Goal: Information Seeking & Learning: Learn about a topic

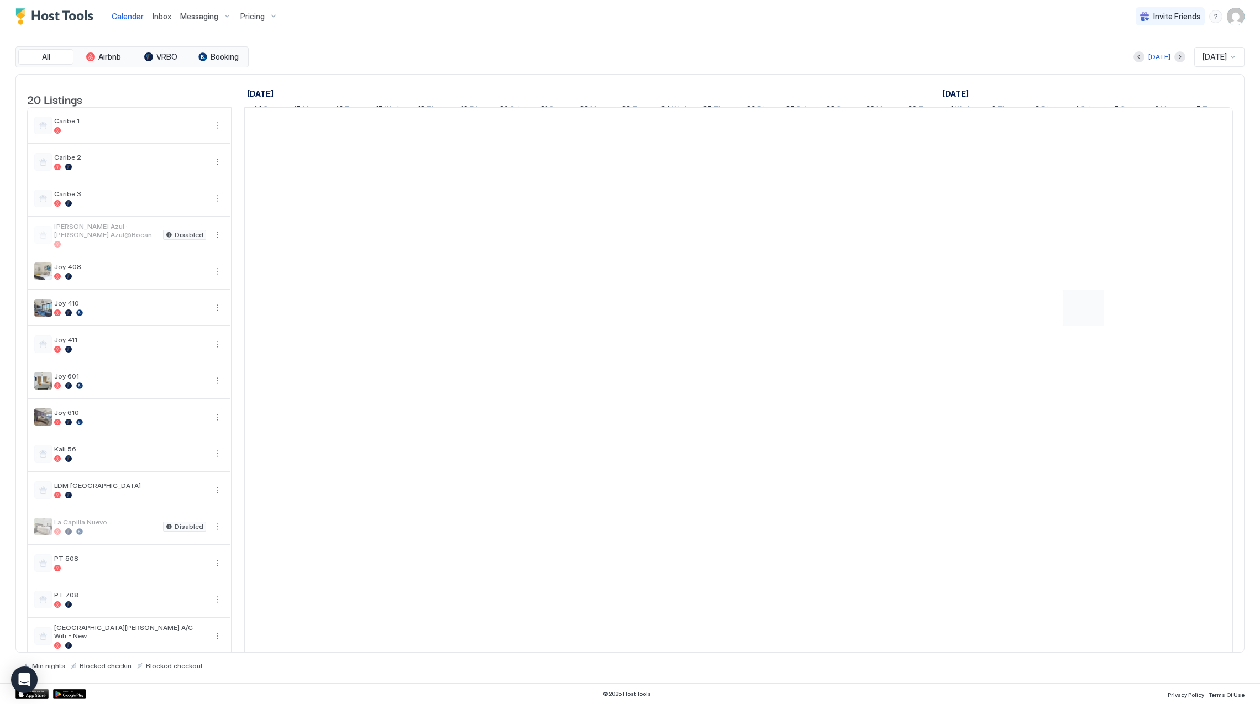
scroll to position [0, 614]
drag, startPoint x: 158, startPoint y: 29, endPoint x: 158, endPoint y: 16, distance: 12.7
click at [158, 29] on button "Inbox" at bounding box center [162, 16] width 28 height 33
click at [158, 16] on span "Inbox" at bounding box center [162, 16] width 19 height 9
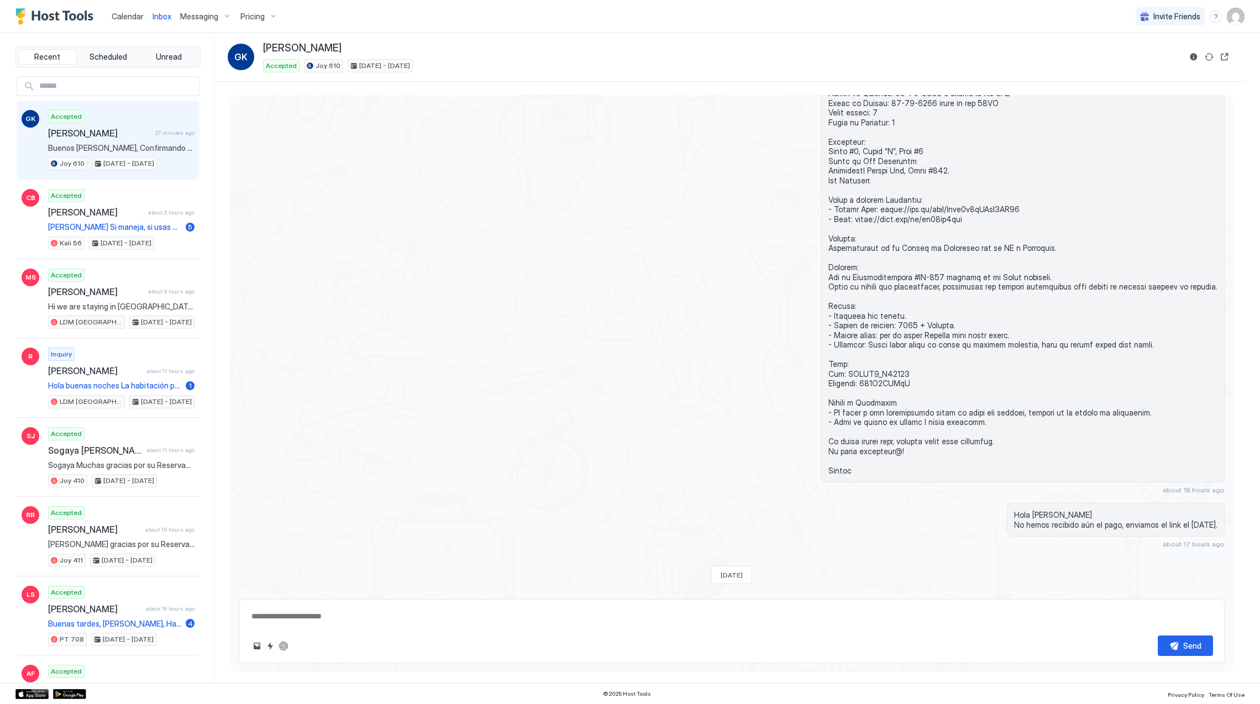
scroll to position [1269, 0]
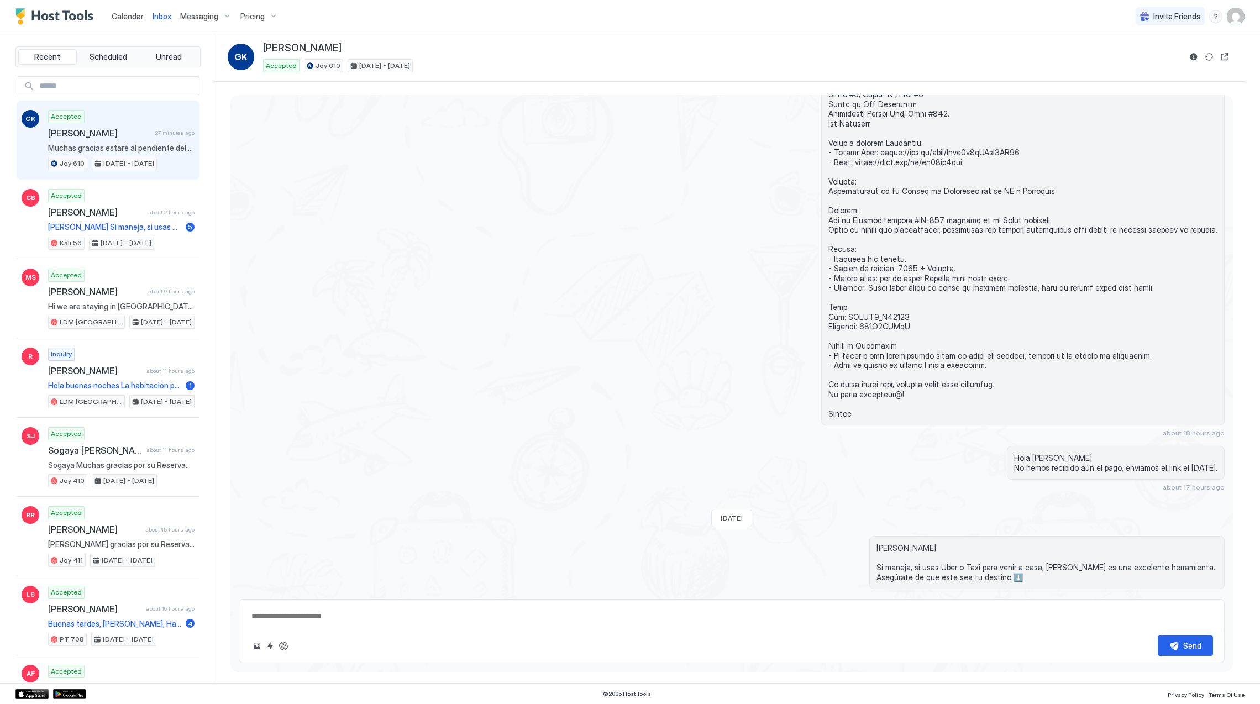
click at [58, 8] on img "Host Tools Logo" at bounding box center [56, 16] width 83 height 17
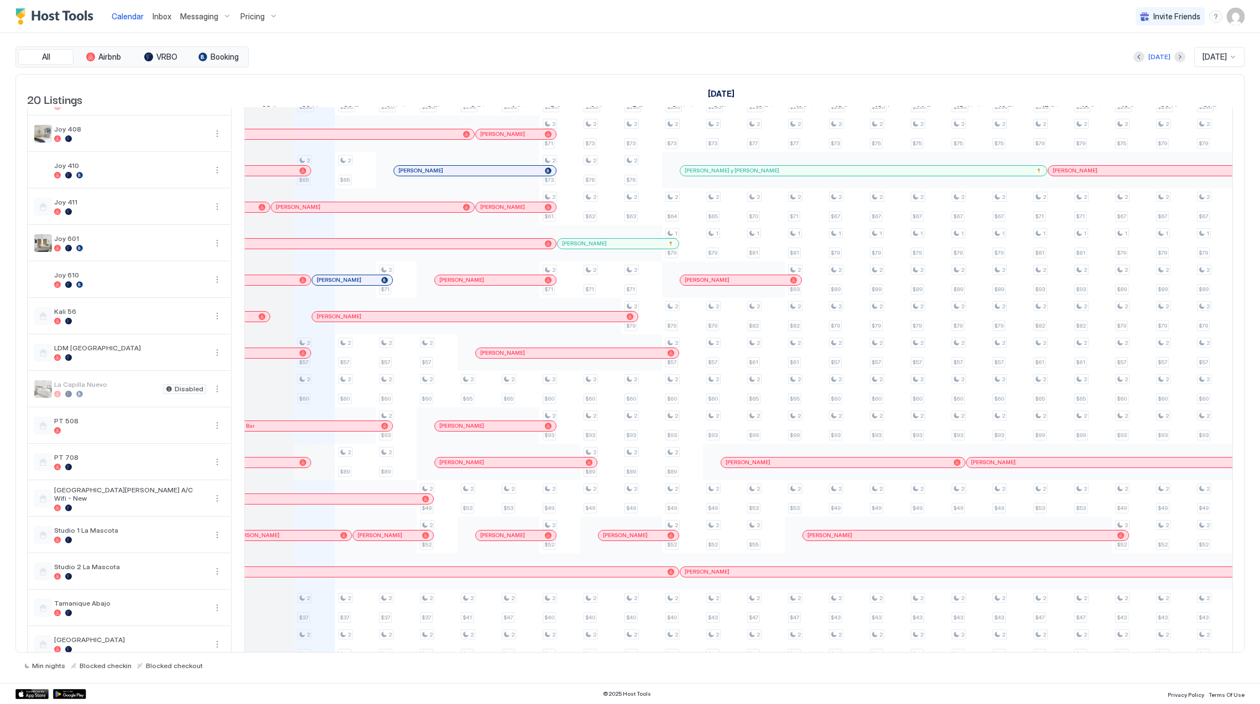
scroll to position [0, 573]
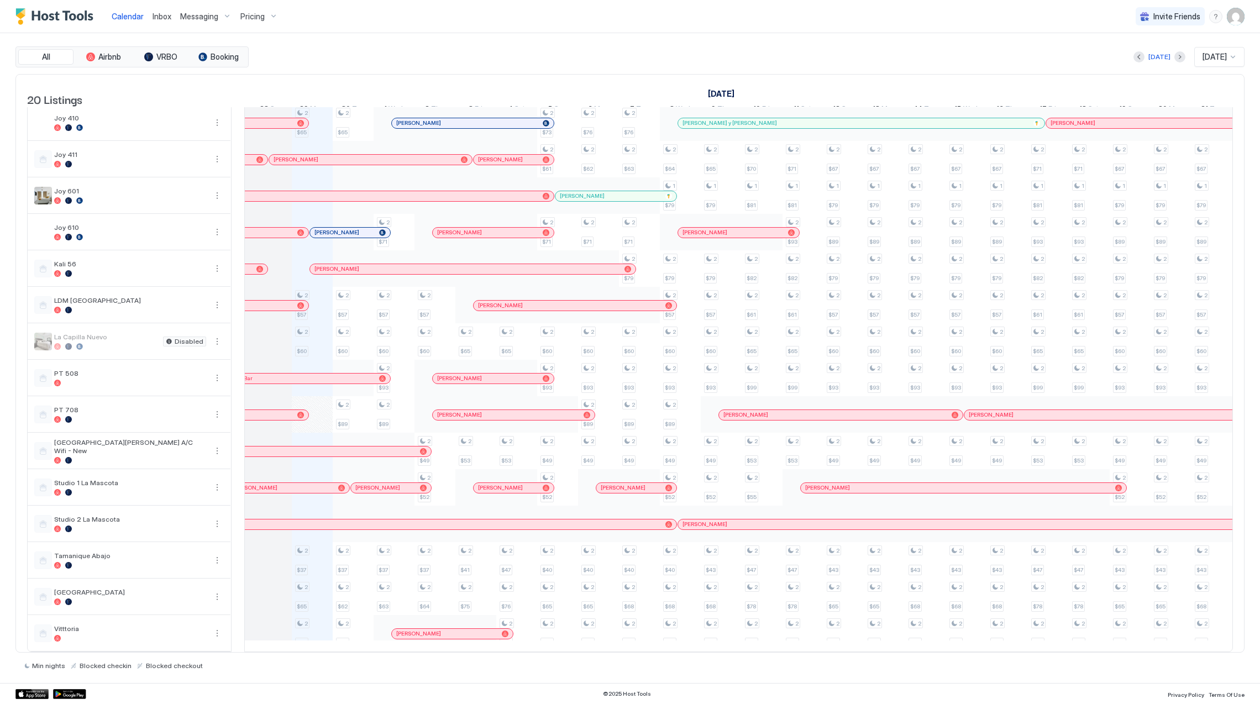
click at [159, 22] on div "Inbox" at bounding box center [162, 16] width 28 height 20
click at [159, 17] on span "Inbox" at bounding box center [162, 16] width 19 height 9
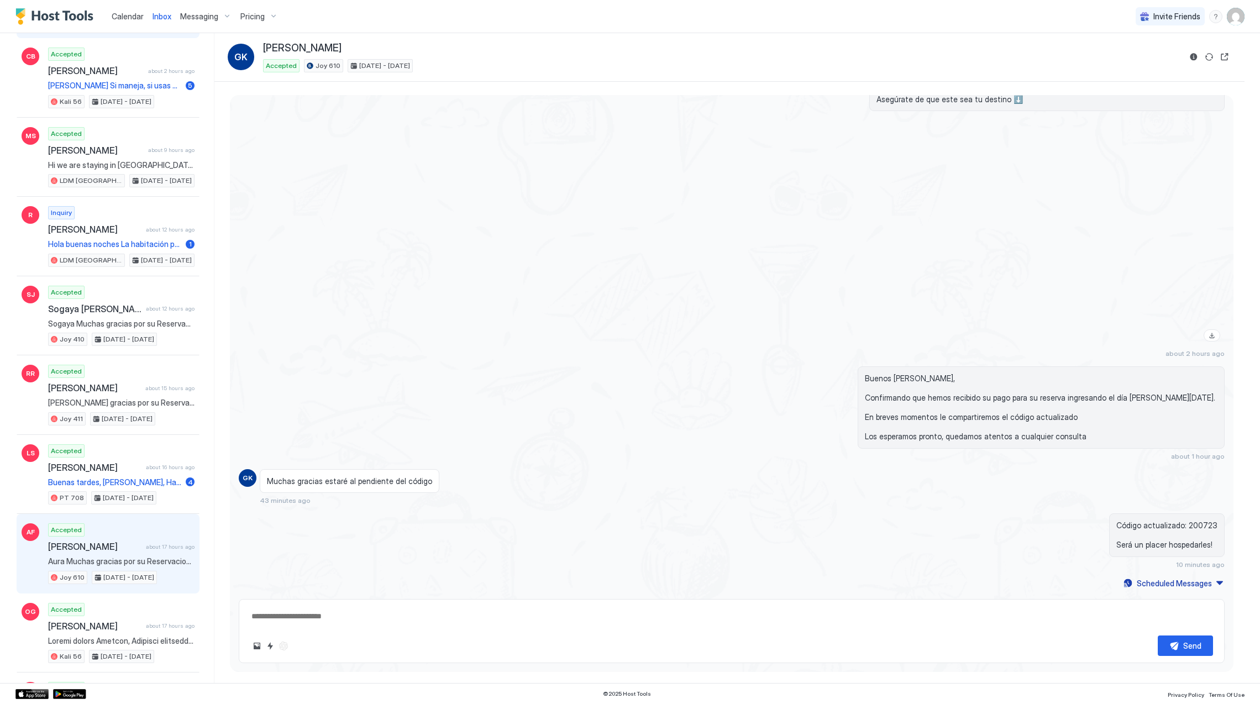
scroll to position [147, 0]
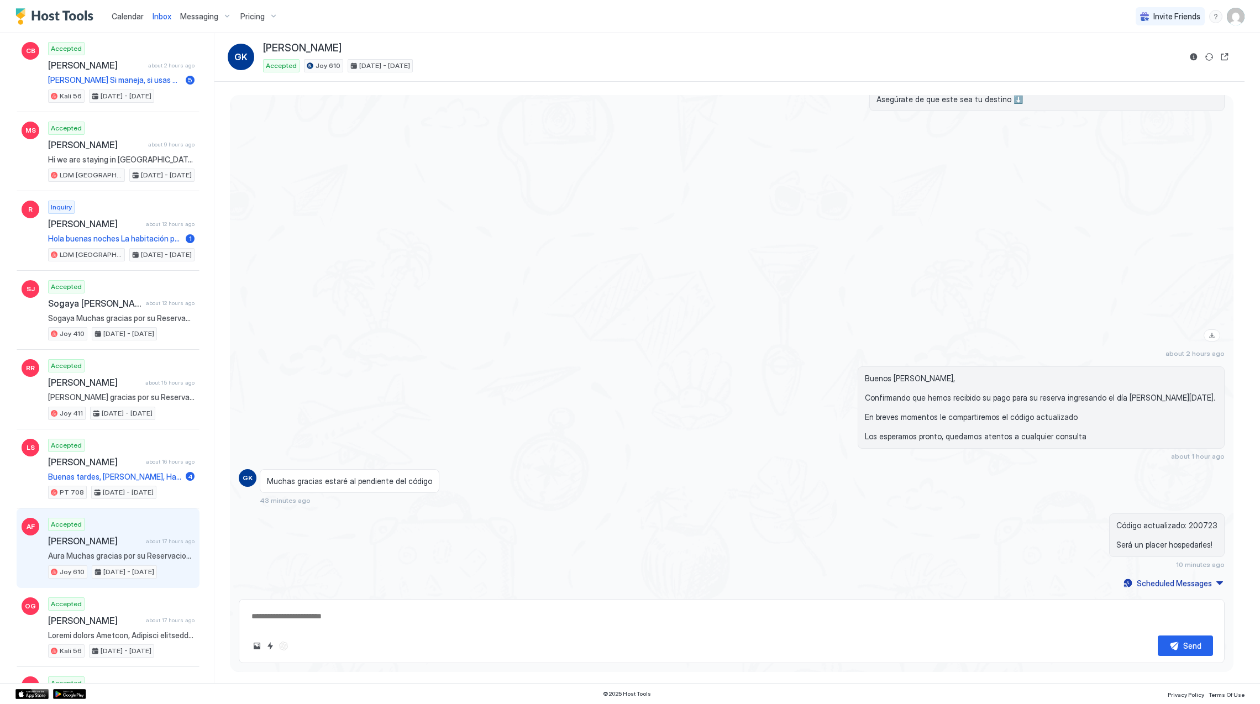
click at [153, 545] on span "about 17 hours ago" at bounding box center [170, 541] width 49 height 7
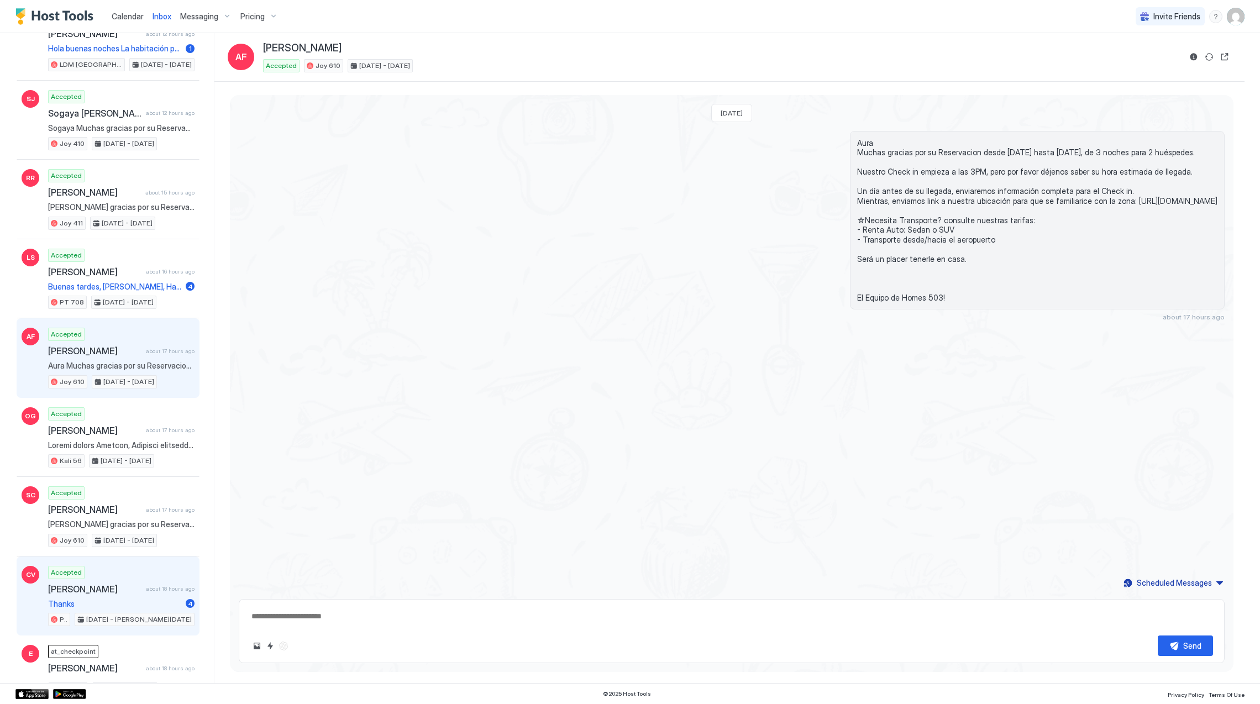
scroll to position [368, 0]
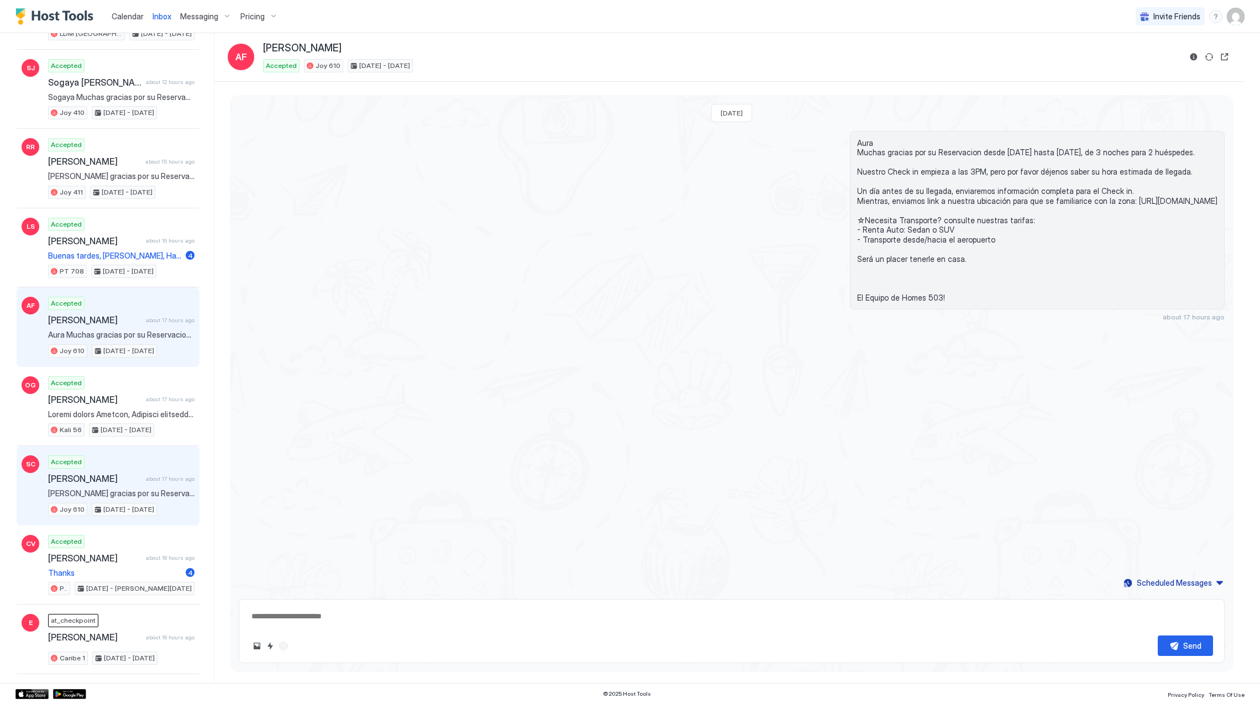
click at [127, 484] on span "[PERSON_NAME]" at bounding box center [94, 478] width 93 height 11
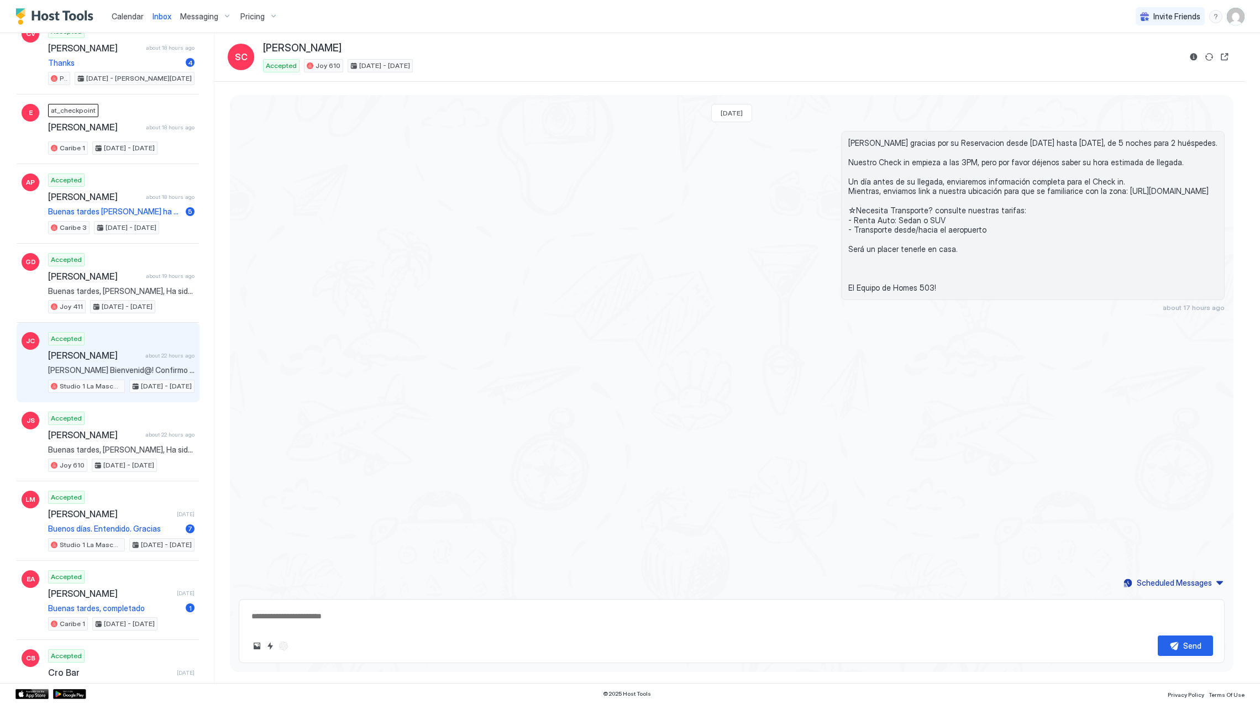
scroll to position [884, 0]
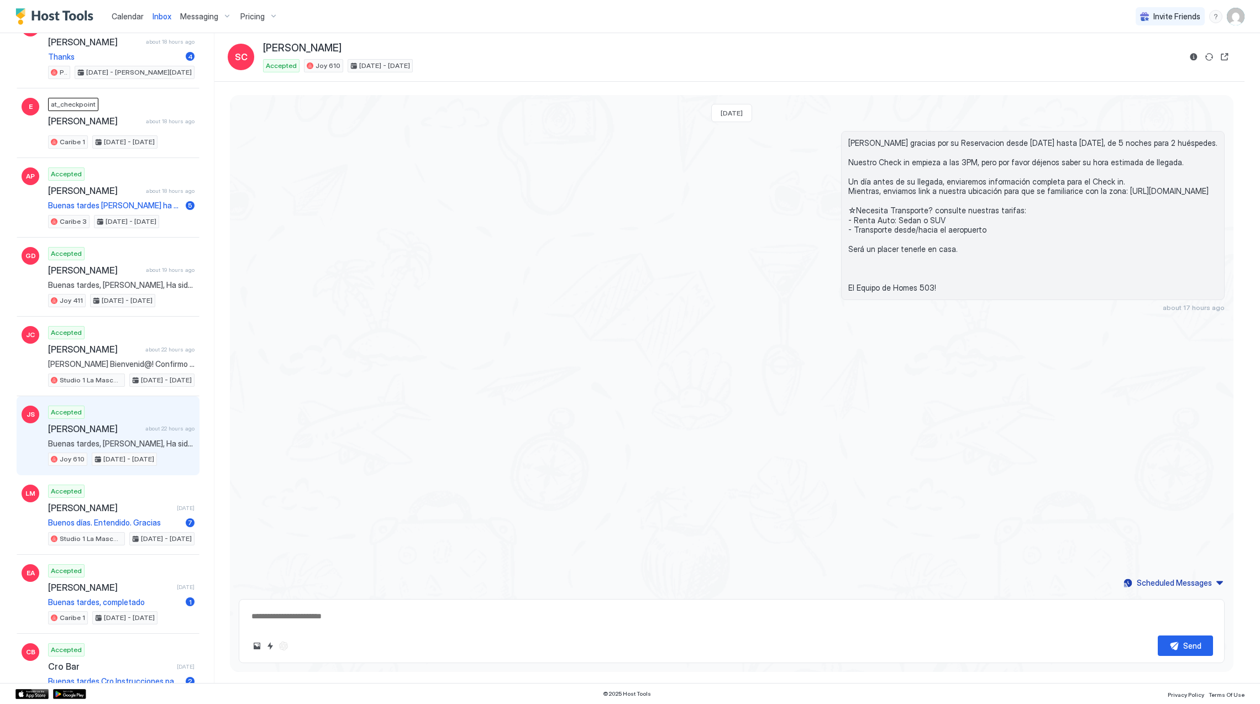
click at [124, 434] on span "[PERSON_NAME]" at bounding box center [94, 428] width 93 height 11
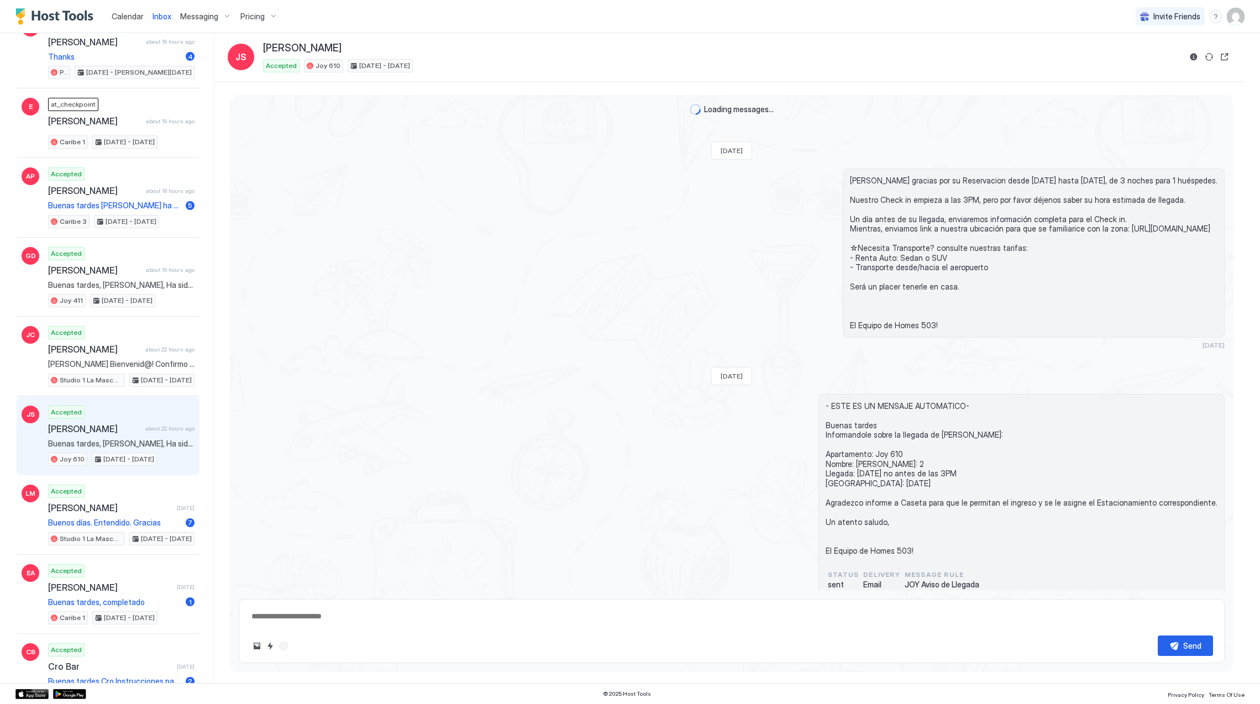
type textarea "*"
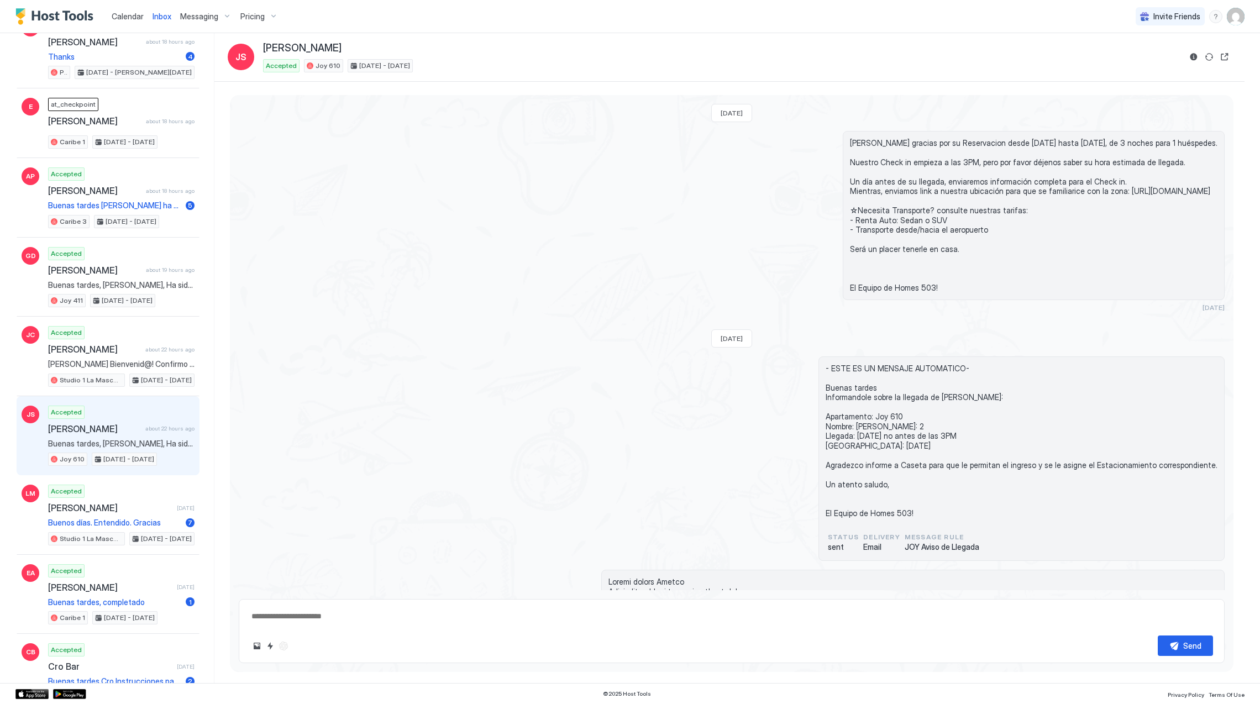
click at [34, 16] on img "Host Tools Logo" at bounding box center [56, 16] width 83 height 17
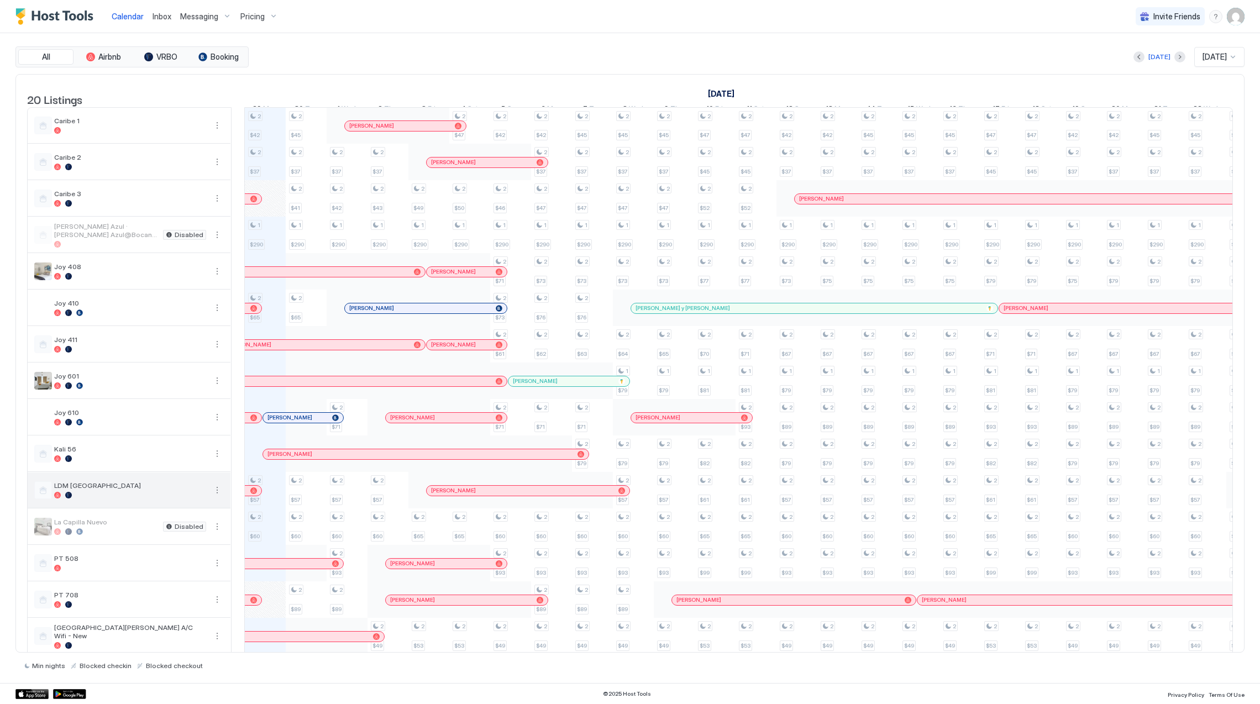
scroll to position [74, 0]
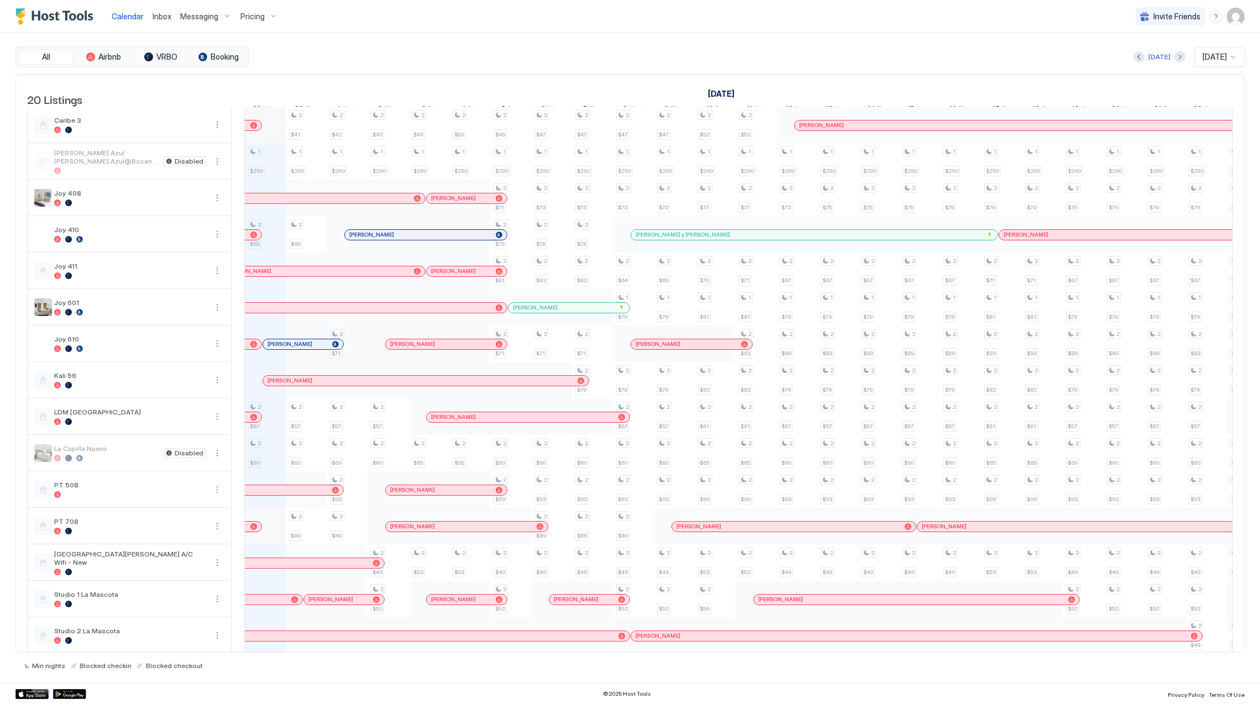
click at [357, 363] on div "2 $42 2 $37 1 $290 2 $65 2 $57 2 $60 2 $37 2 $65 2 $49 2 $45 2 $37 2 $41 1 $290…" at bounding box center [940, 398] width 2618 height 729
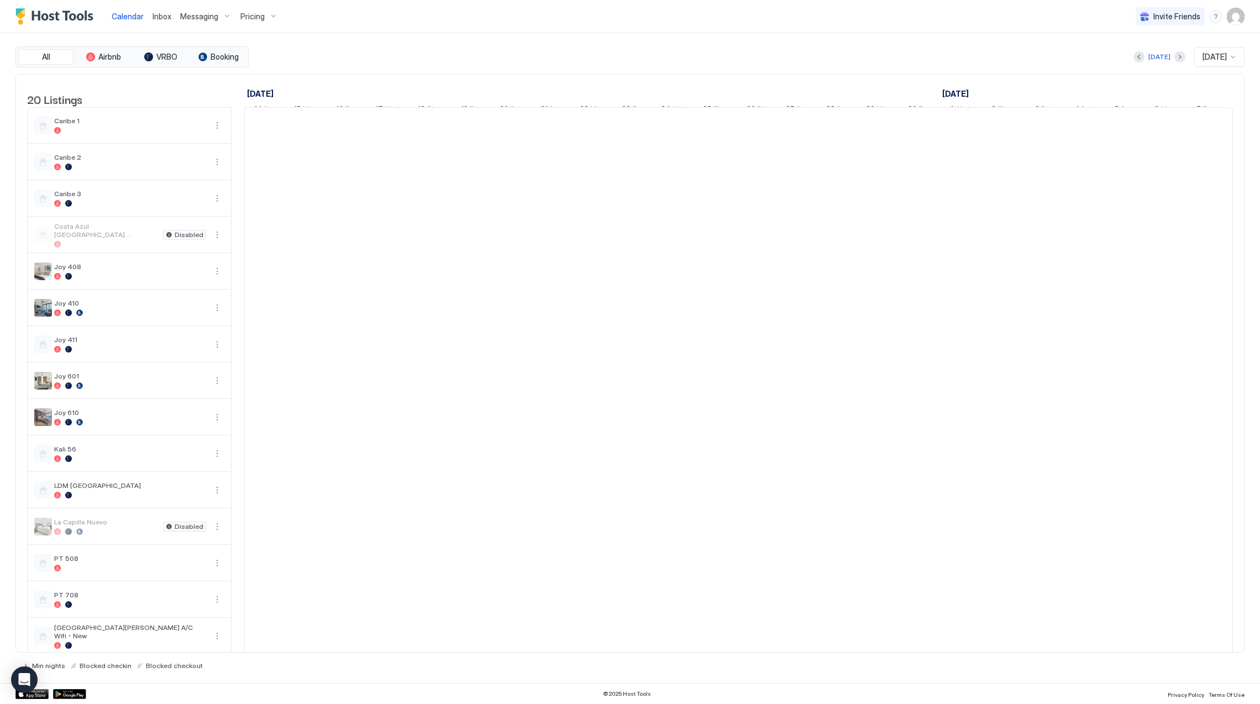
scroll to position [0, 614]
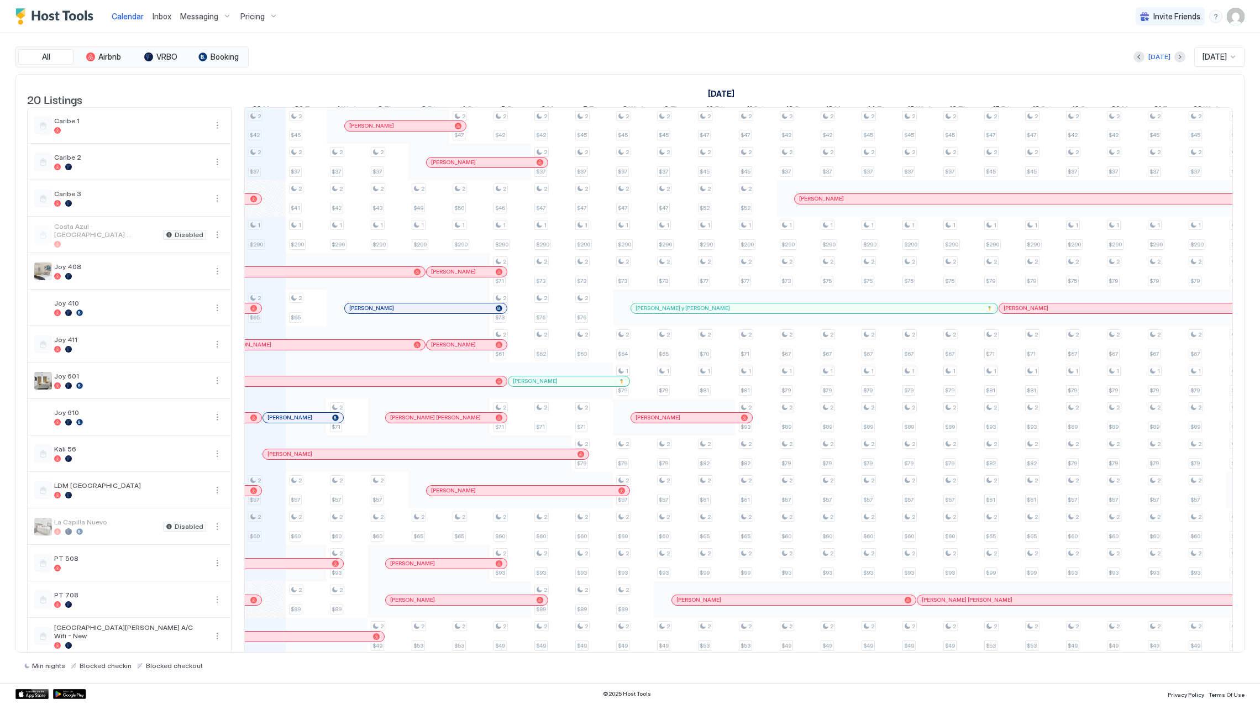
click at [253, 421] on div at bounding box center [253, 418] width 7 height 7
drag, startPoint x: 594, startPoint y: 354, endPoint x: 603, endPoint y: 175, distance: 179.3
click at [603, 175] on div "2 $45 2 $37 2 $47 1 $290 2 $73 2 $76 2 $63 2 $71 2 $79 2 $60 2 $93 2 $89 2 $49 …" at bounding box center [592, 472] width 41 height 729
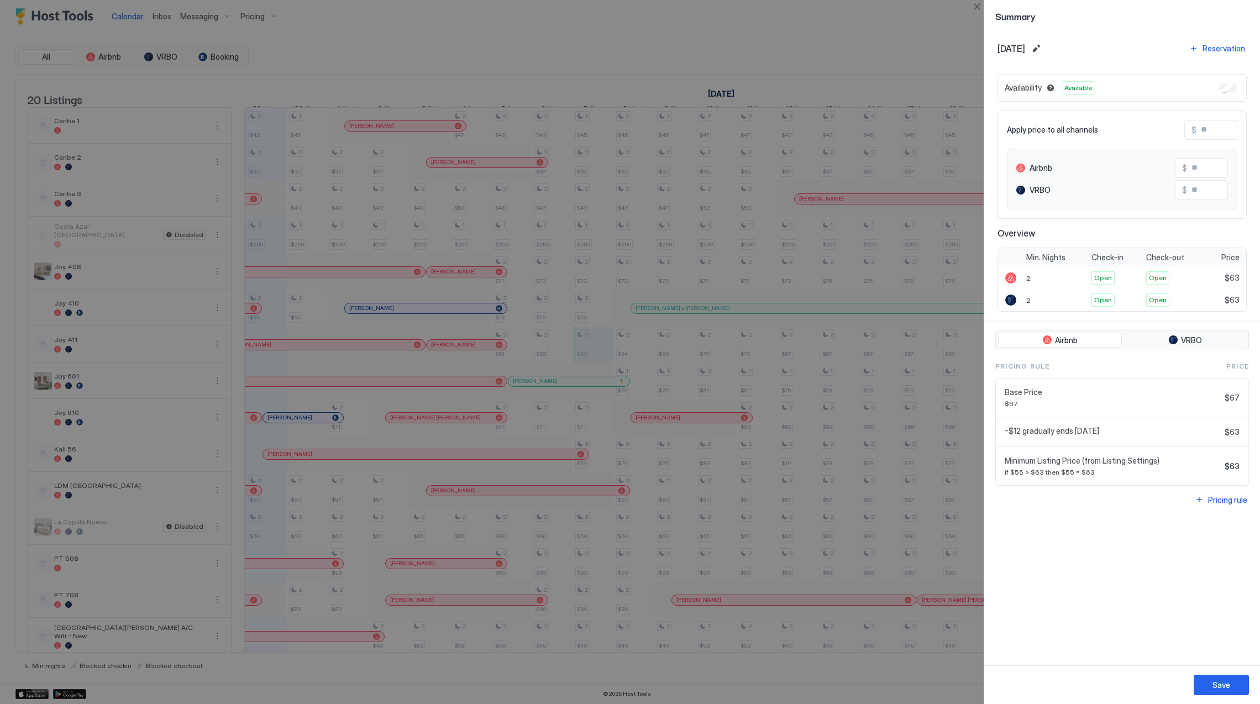
click at [584, 212] on div at bounding box center [630, 352] width 1260 height 704
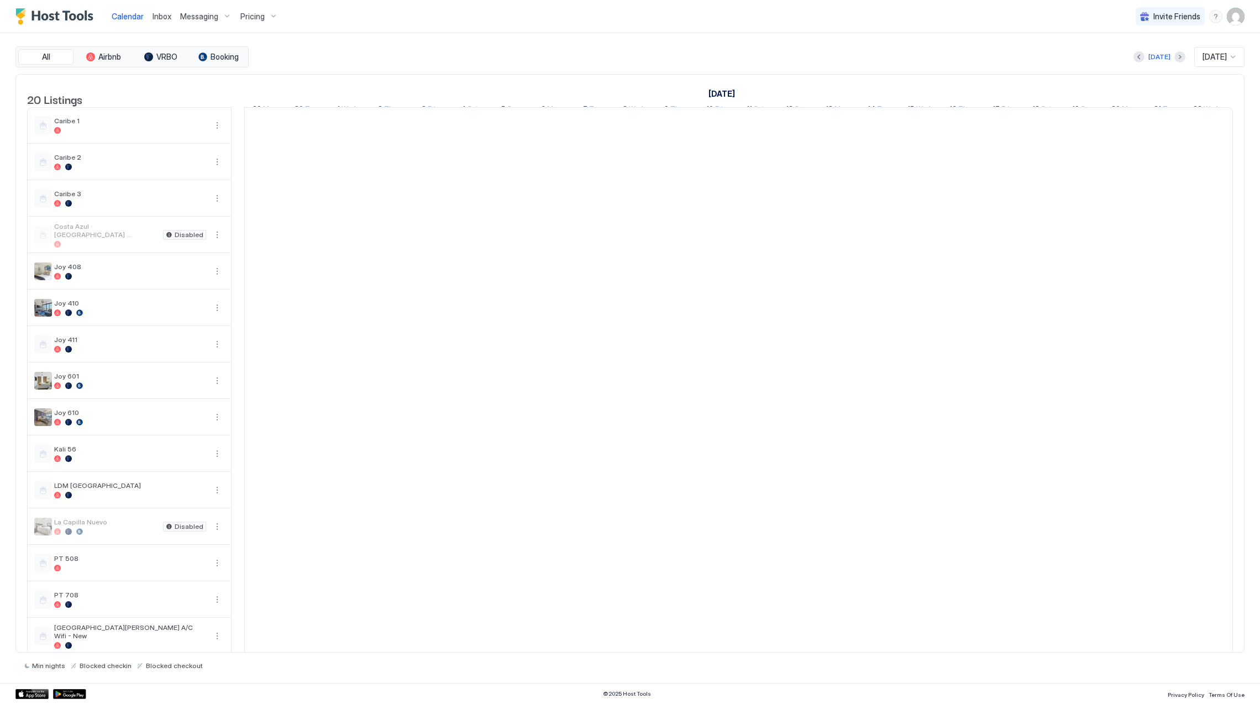
scroll to position [0, 614]
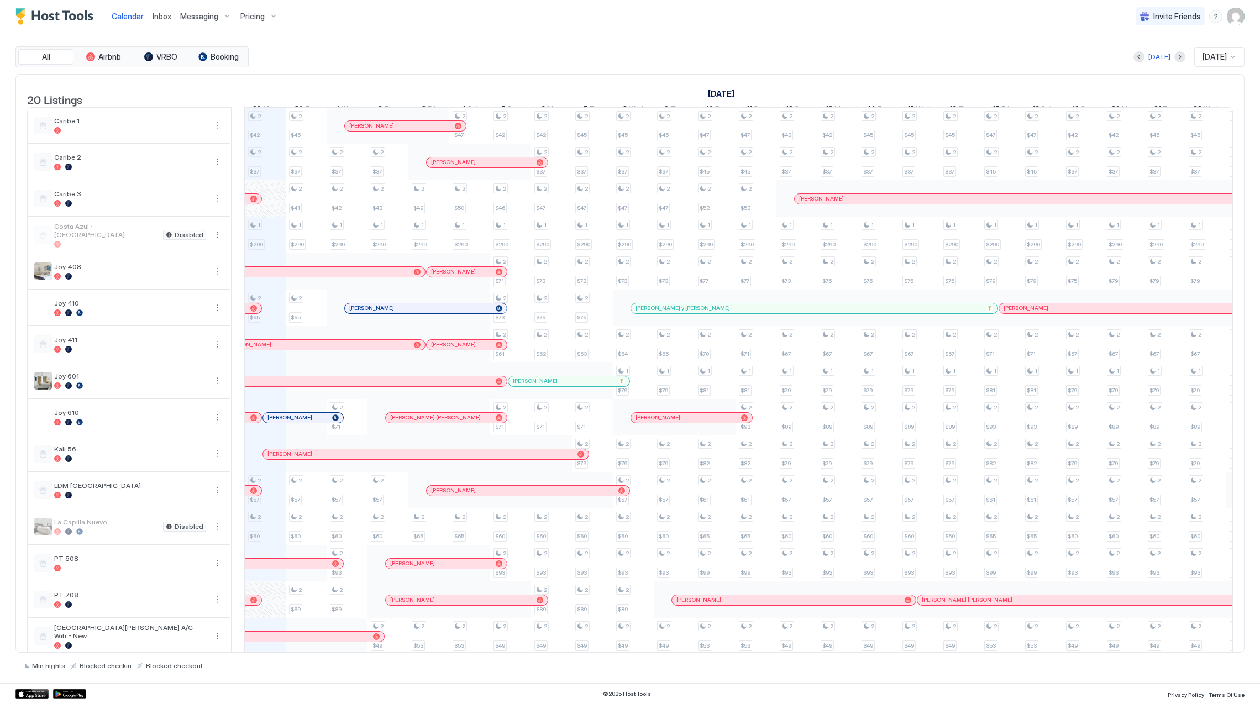
click at [249, 14] on span "Pricing" at bounding box center [252, 17] width 24 height 10
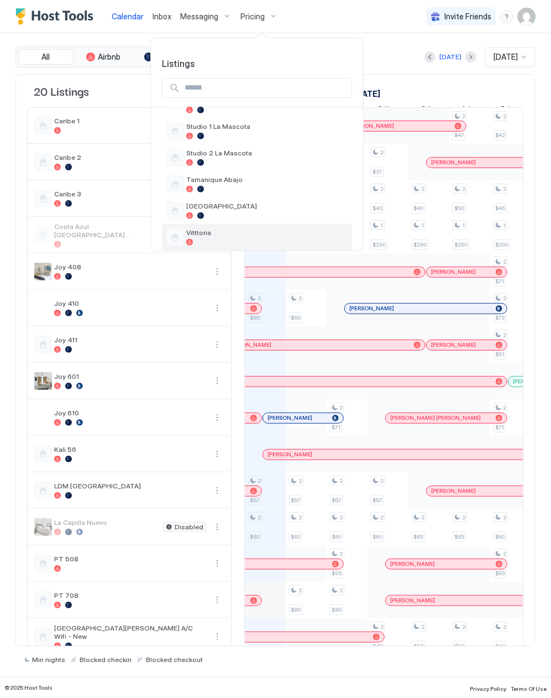
scroll to position [439, 0]
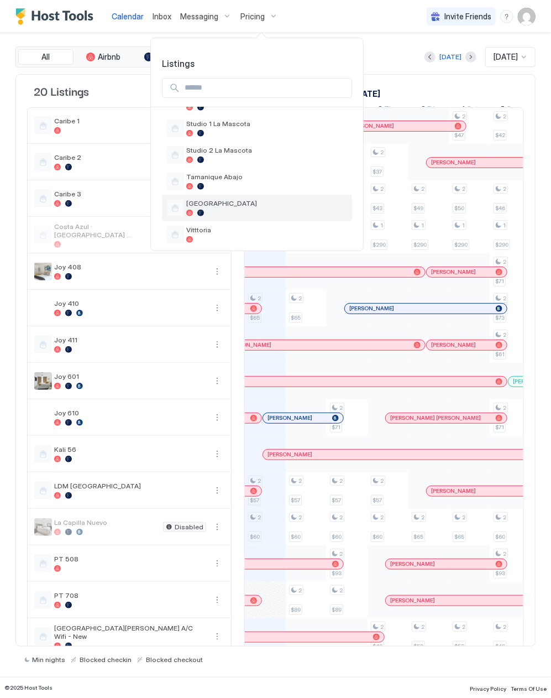
click at [244, 195] on div "[GEOGRAPHIC_DATA]" at bounding box center [257, 208] width 190 height 27
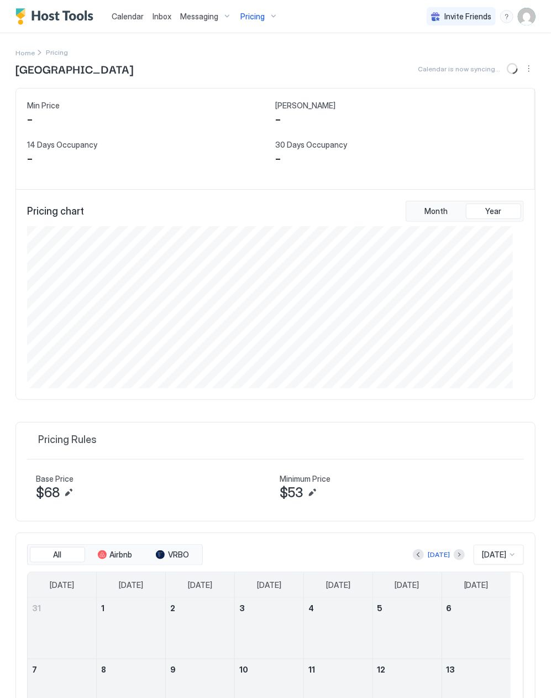
scroll to position [162, 485]
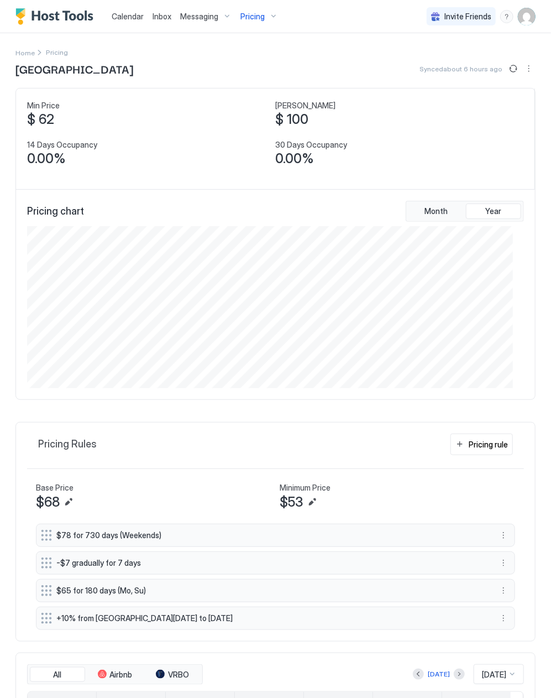
click at [264, 19] on div "Pricing" at bounding box center [259, 16] width 46 height 19
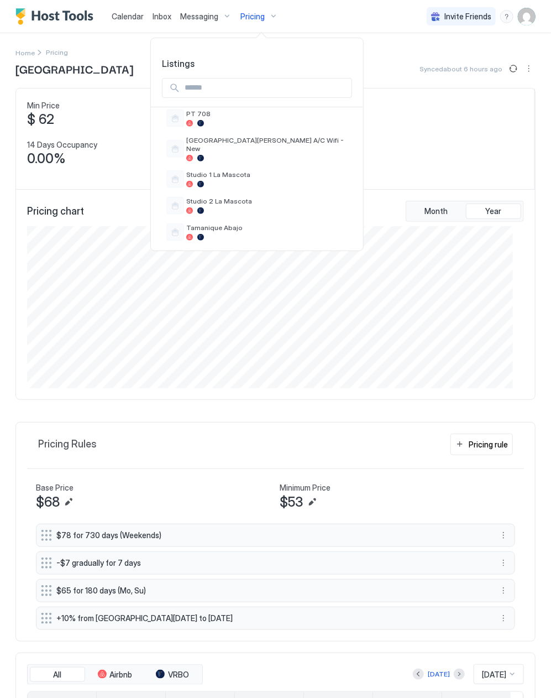
scroll to position [365, 0]
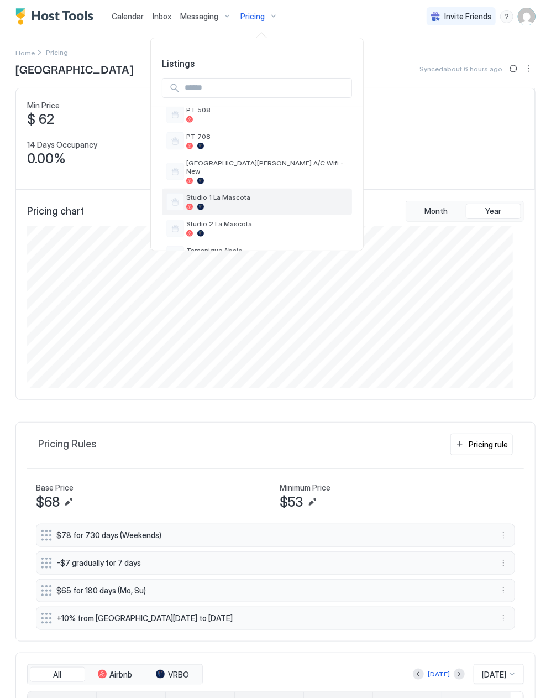
click at [253, 195] on div "Studio 1 La Mascota" at bounding box center [266, 201] width 161 height 17
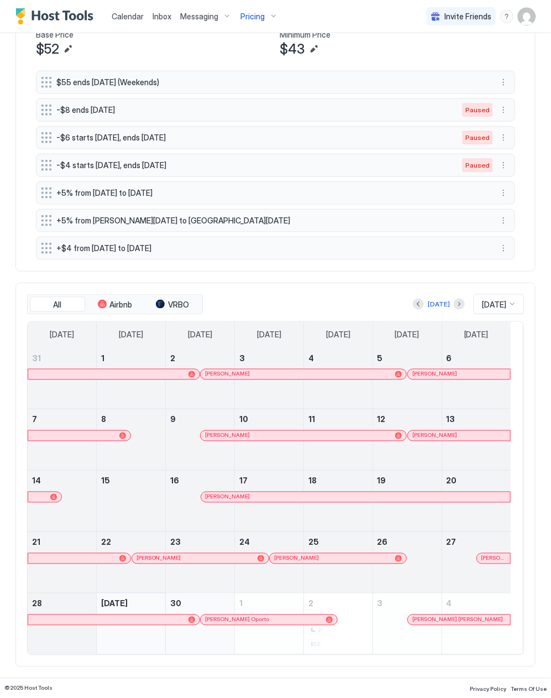
scroll to position [460, 0]
click at [242, 376] on div at bounding box center [241, 374] width 9 height 9
click at [0, 0] on div at bounding box center [0, 0] width 0 height 0
click at [262, 437] on div at bounding box center [261, 435] width 9 height 9
click at [450, 438] on div at bounding box center [449, 435] width 9 height 9
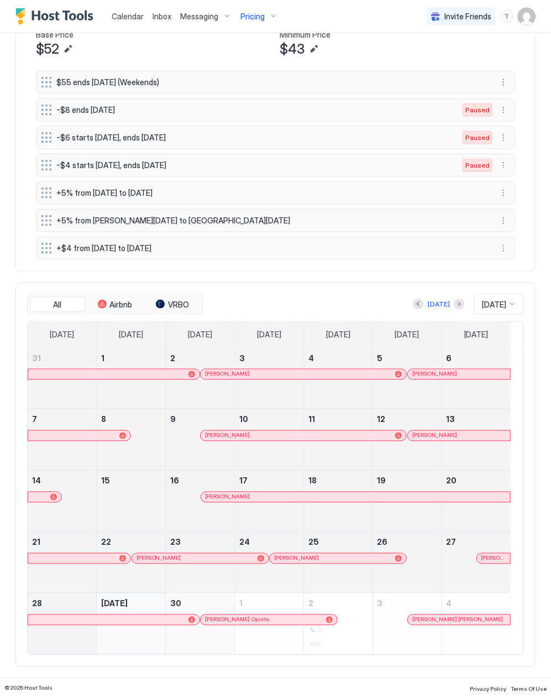
click at [255, 494] on div at bounding box center [254, 497] width 9 height 9
click at [168, 563] on link "[PERSON_NAME]" at bounding box center [201, 558] width 138 height 11
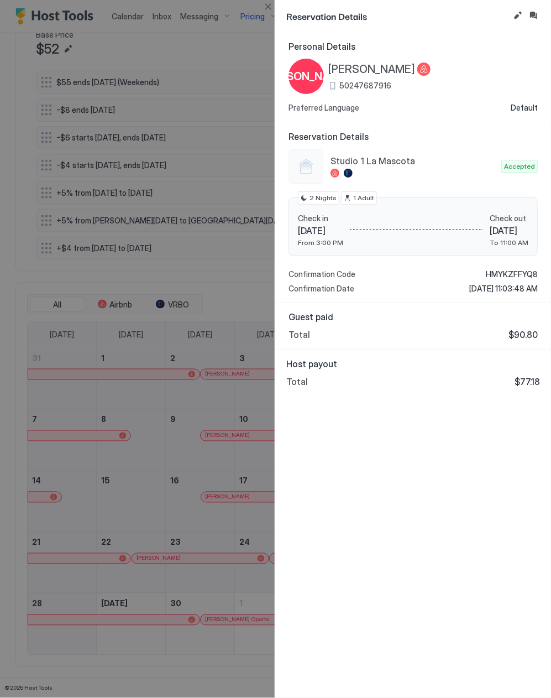
click at [168, 553] on div at bounding box center [275, 349] width 551 height 698
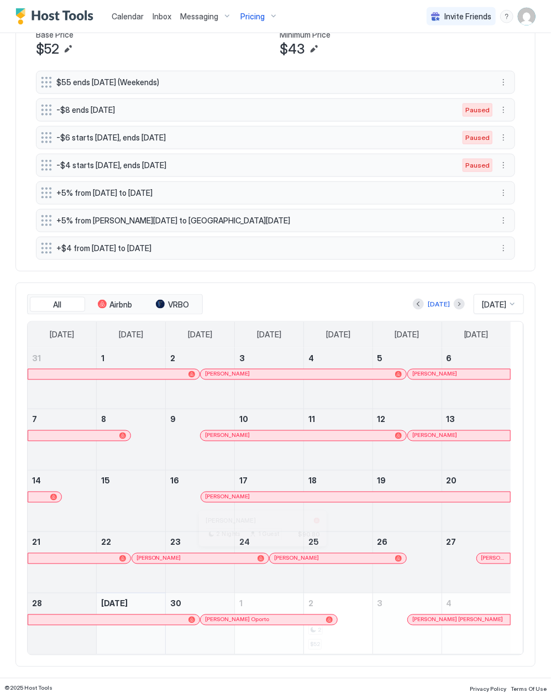
click at [293, 558] on div at bounding box center [292, 558] width 9 height 9
click at [489, 556] on div at bounding box center [488, 558] width 9 height 9
click at [0, 0] on div at bounding box center [0, 0] width 0 height 0
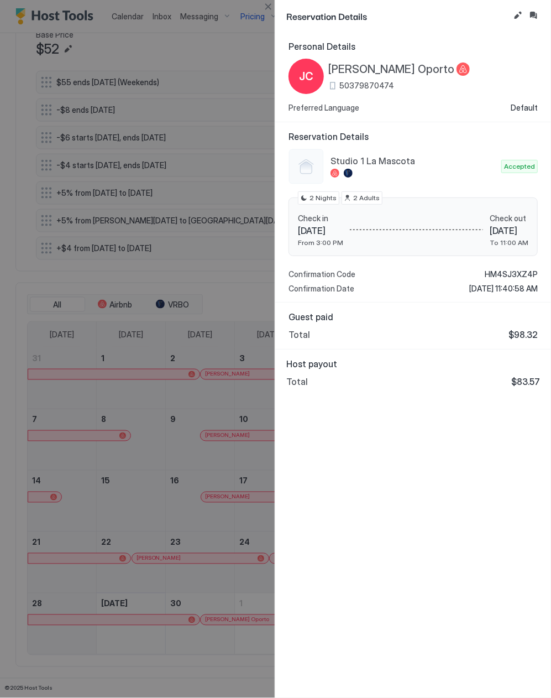
click at [432, 72] on span "[PERSON_NAME]" at bounding box center [391, 69] width 126 height 14
click at [499, 271] on span "HM4SJ3XZ4P" at bounding box center [511, 274] width 53 height 10
click at [182, 442] on div at bounding box center [275, 349] width 551 height 698
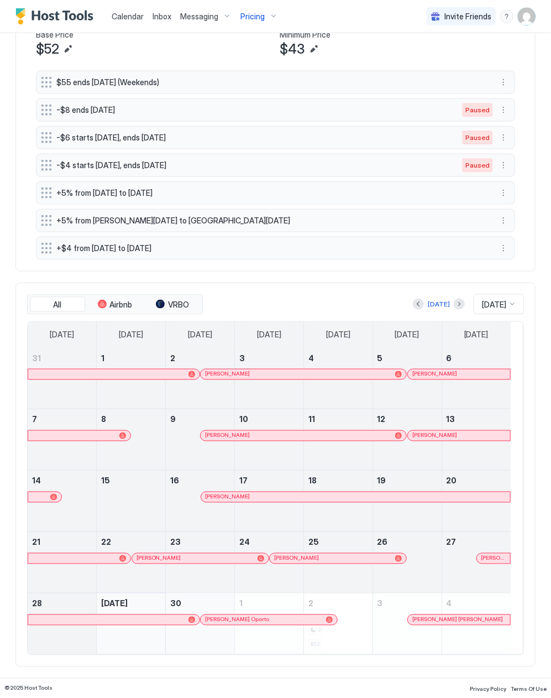
click at [263, 11] on div "Pricing" at bounding box center [259, 16] width 46 height 19
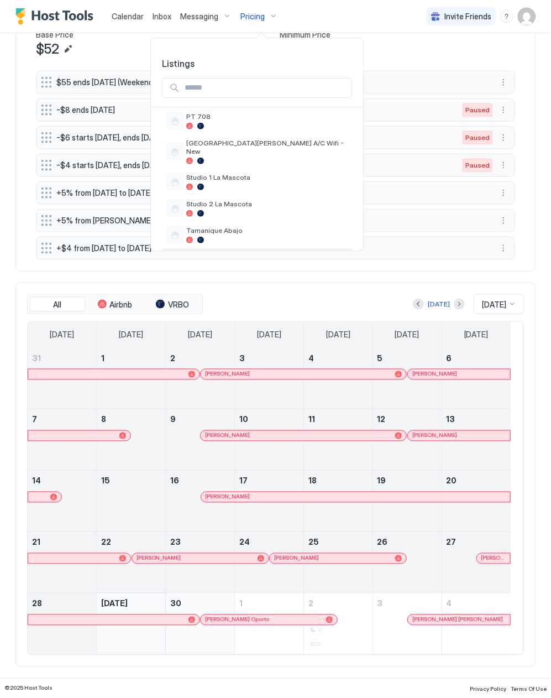
scroll to position [439, 0]
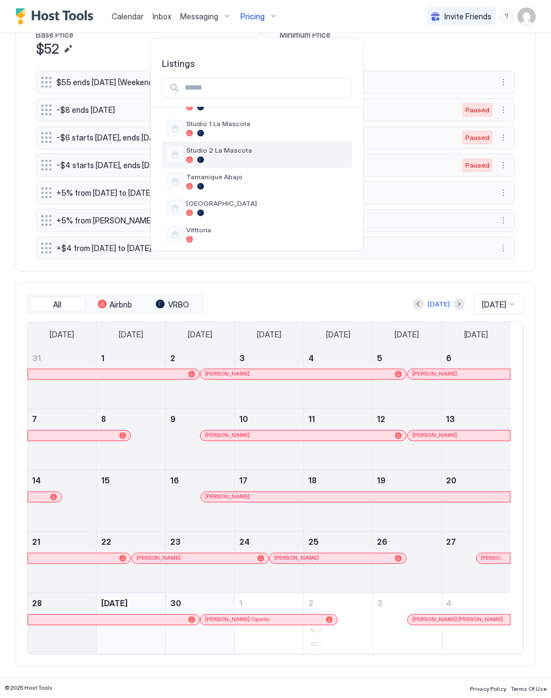
click at [248, 146] on span "Studio 2 La Mascota" at bounding box center [266, 150] width 161 height 8
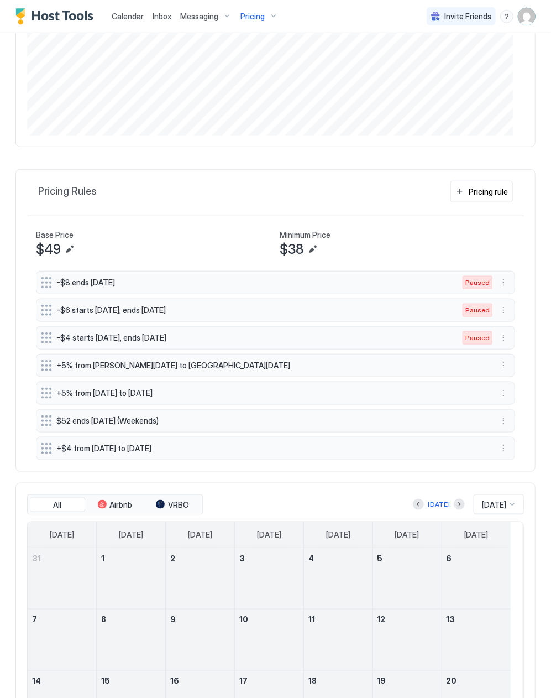
scroll to position [460, 0]
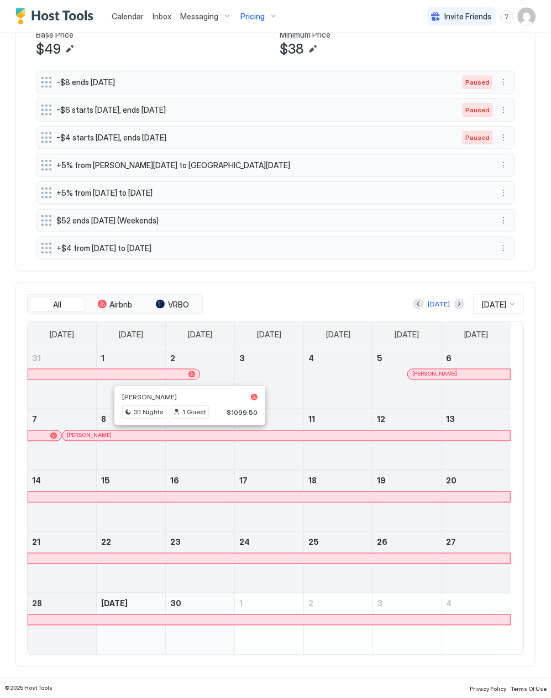
click at [186, 436] on div at bounding box center [185, 435] width 9 height 9
click at [264, 15] on div "Pricing" at bounding box center [259, 16] width 46 height 19
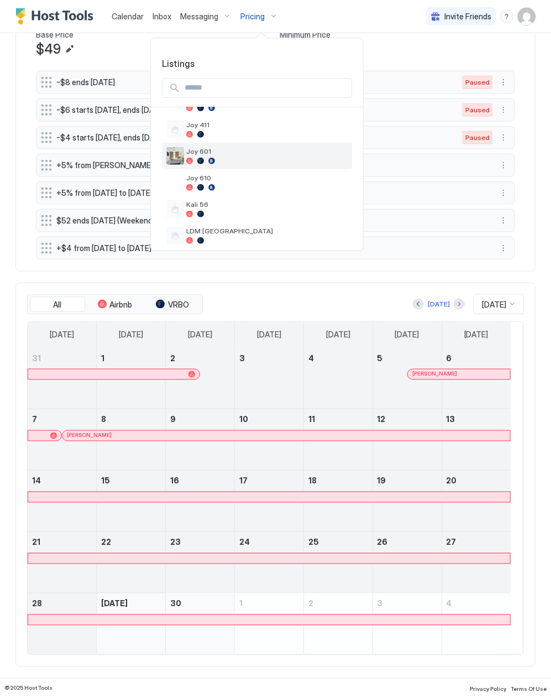
scroll to position [218, 0]
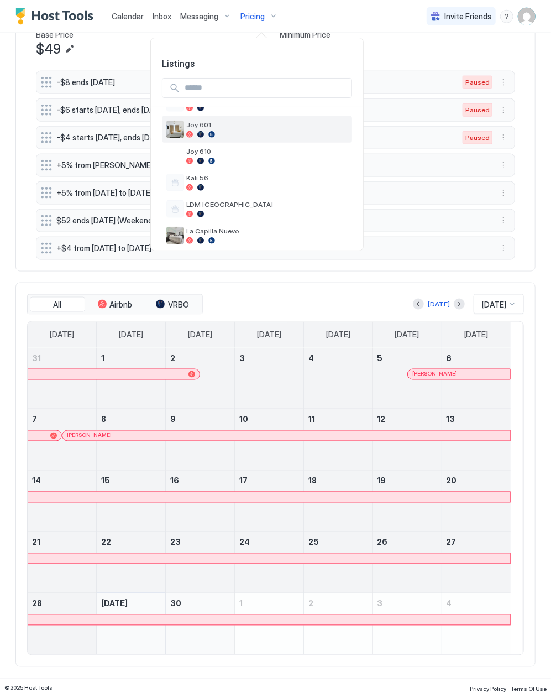
click at [248, 127] on span "Joy 601" at bounding box center [266, 125] width 161 height 8
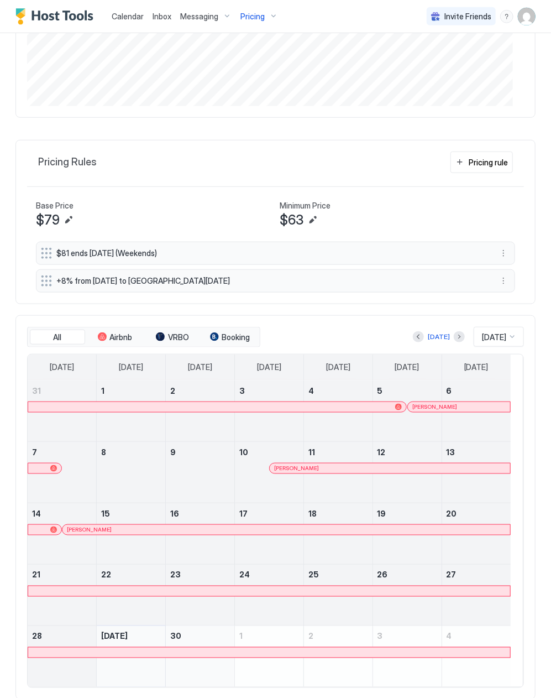
scroll to position [319, 0]
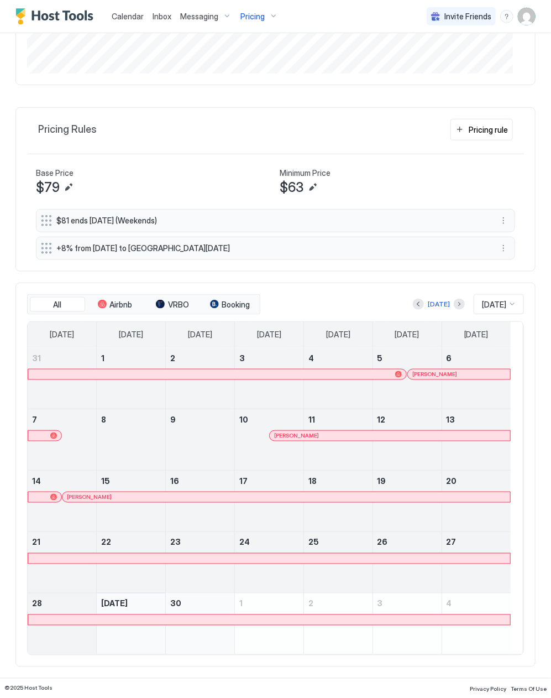
click at [463, 373] on div at bounding box center [462, 374] width 9 height 9
click at [330, 447] on div at bounding box center [338, 446] width 69 height 32
click at [323, 434] on div at bounding box center [322, 435] width 9 height 9
click at [295, 500] on div at bounding box center [294, 497] width 9 height 9
click at [180, 144] on div "Pricing Rules Pricing rule" at bounding box center [275, 134] width 497 height 30
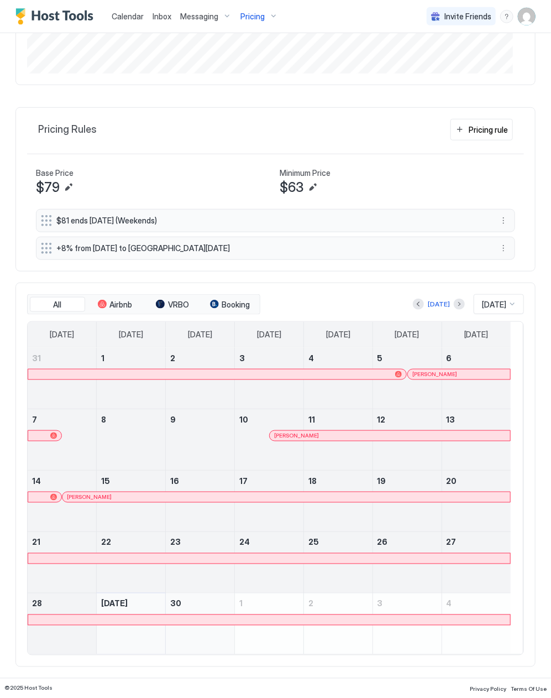
click at [254, 18] on span "Pricing" at bounding box center [252, 17] width 24 height 10
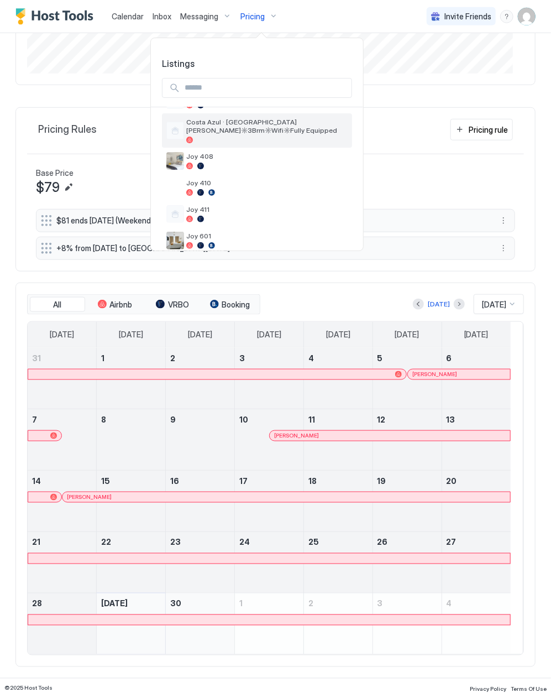
scroll to position [295, 0]
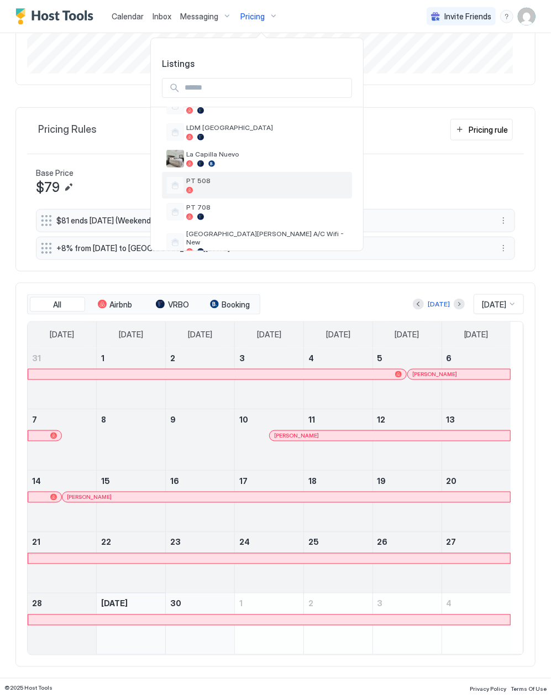
click at [254, 184] on span "PT 508" at bounding box center [266, 180] width 161 height 8
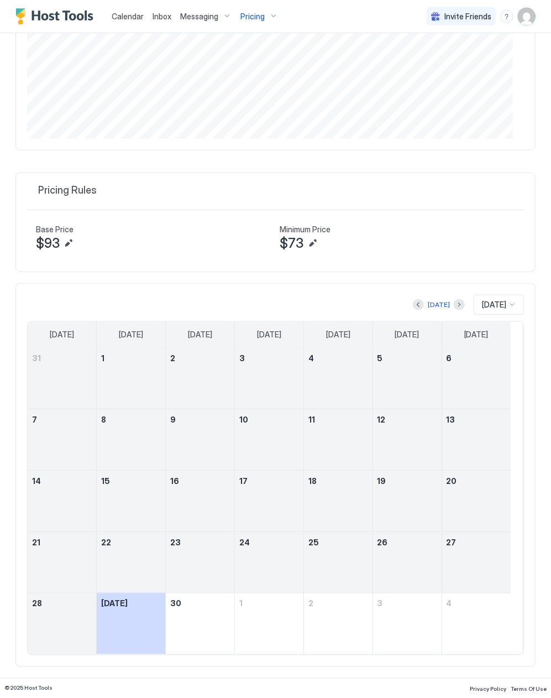
scroll to position [317, 0]
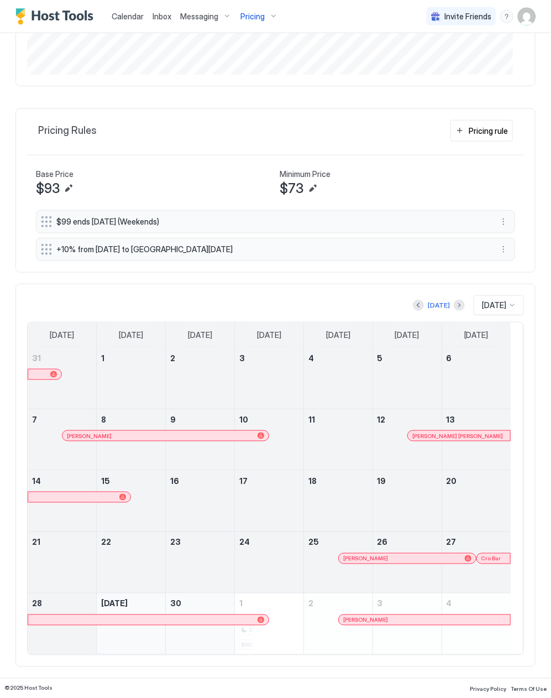
click at [107, 431] on div "Vicente Sanchez" at bounding box center [165, 436] width 206 height 10
click at [453, 434] on div at bounding box center [452, 435] width 9 height 9
click at [361, 558] on div at bounding box center [360, 558] width 9 height 9
click at [486, 558] on div at bounding box center [485, 558] width 9 height 9
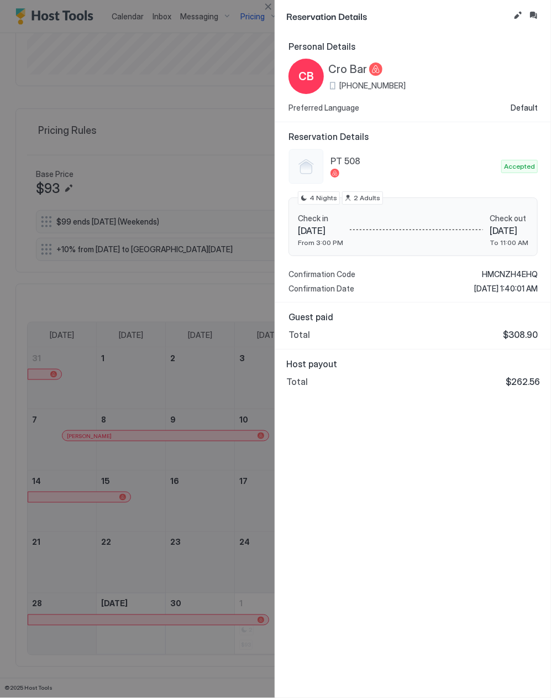
click at [353, 66] on span "Cro Bar" at bounding box center [347, 69] width 39 height 14
click at [515, 275] on span "HMCNZH4EHQ" at bounding box center [510, 274] width 56 height 10
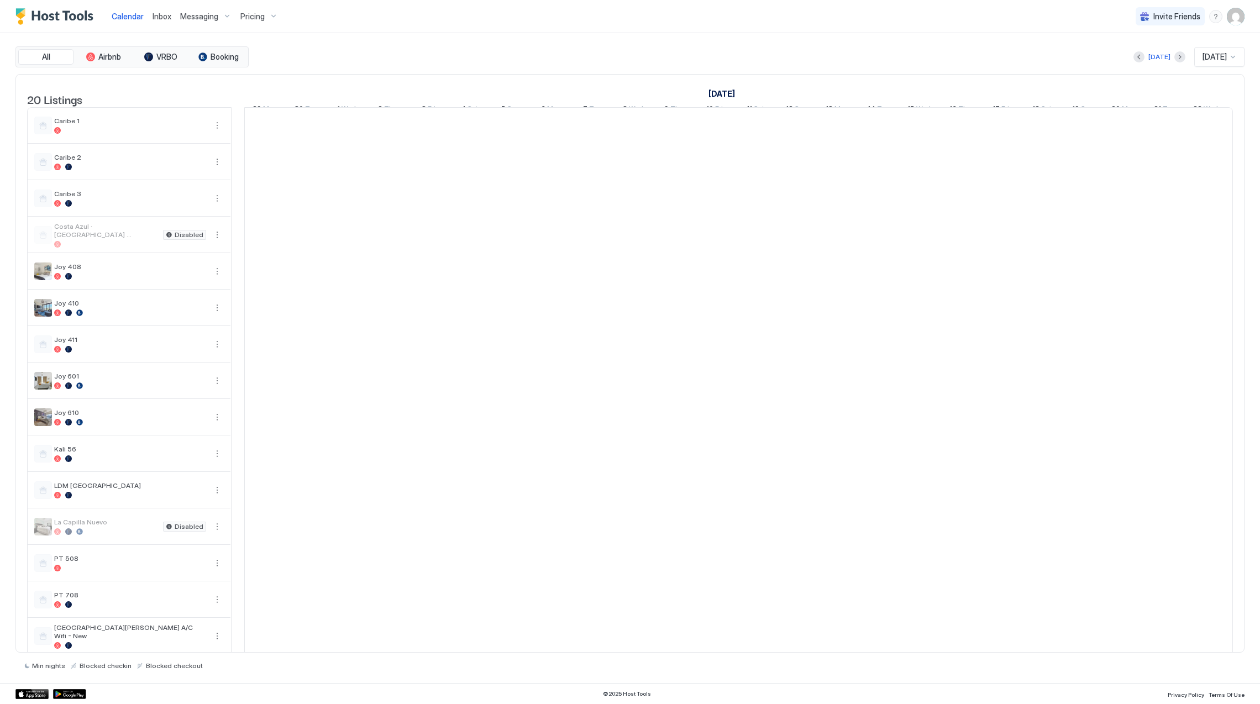
scroll to position [0, 614]
click at [255, 18] on span "Pricing" at bounding box center [252, 17] width 24 height 10
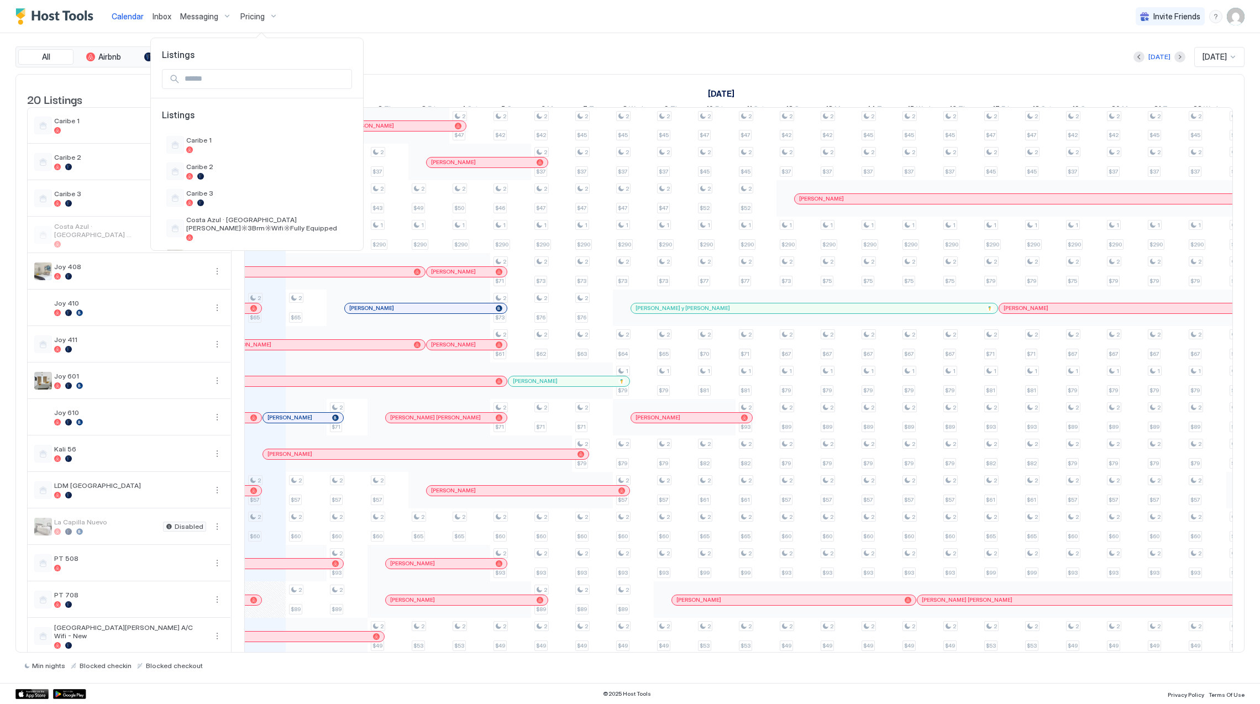
click at [254, 18] on div at bounding box center [630, 352] width 1260 height 704
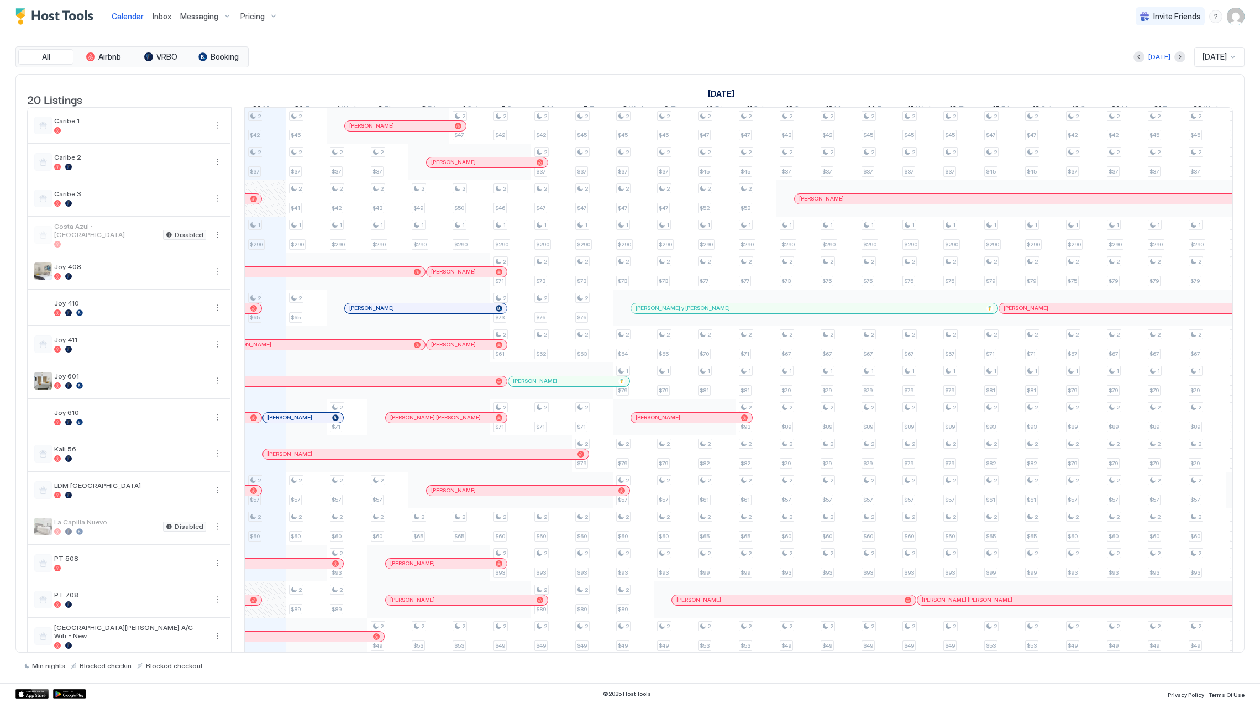
click at [254, 18] on span "Pricing" at bounding box center [252, 17] width 24 height 10
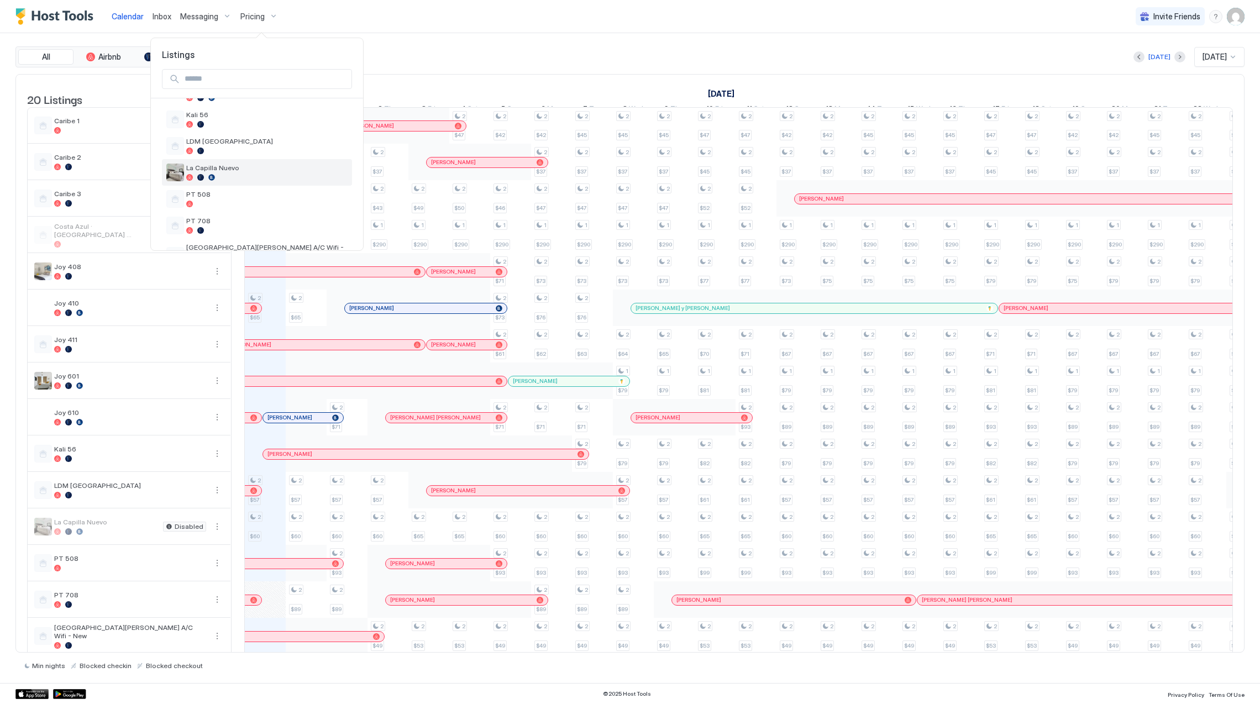
scroll to position [295, 0]
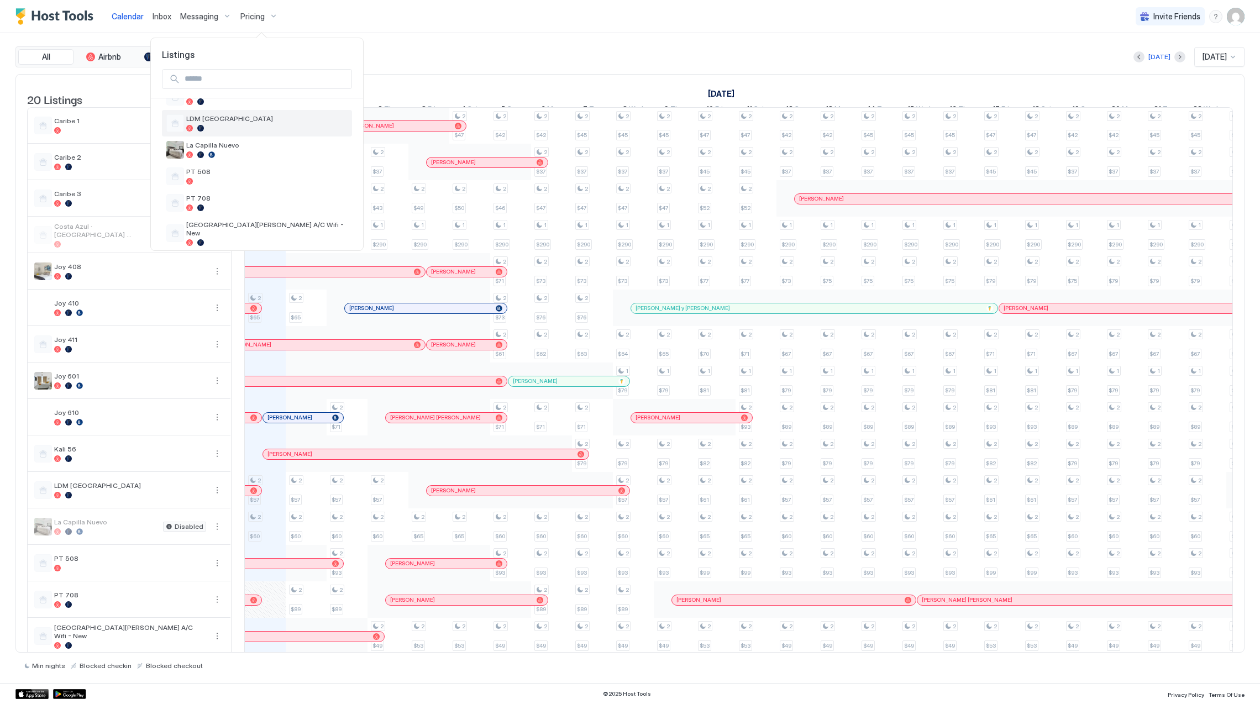
click at [291, 118] on span "LDM [GEOGRAPHIC_DATA]" at bounding box center [266, 118] width 161 height 8
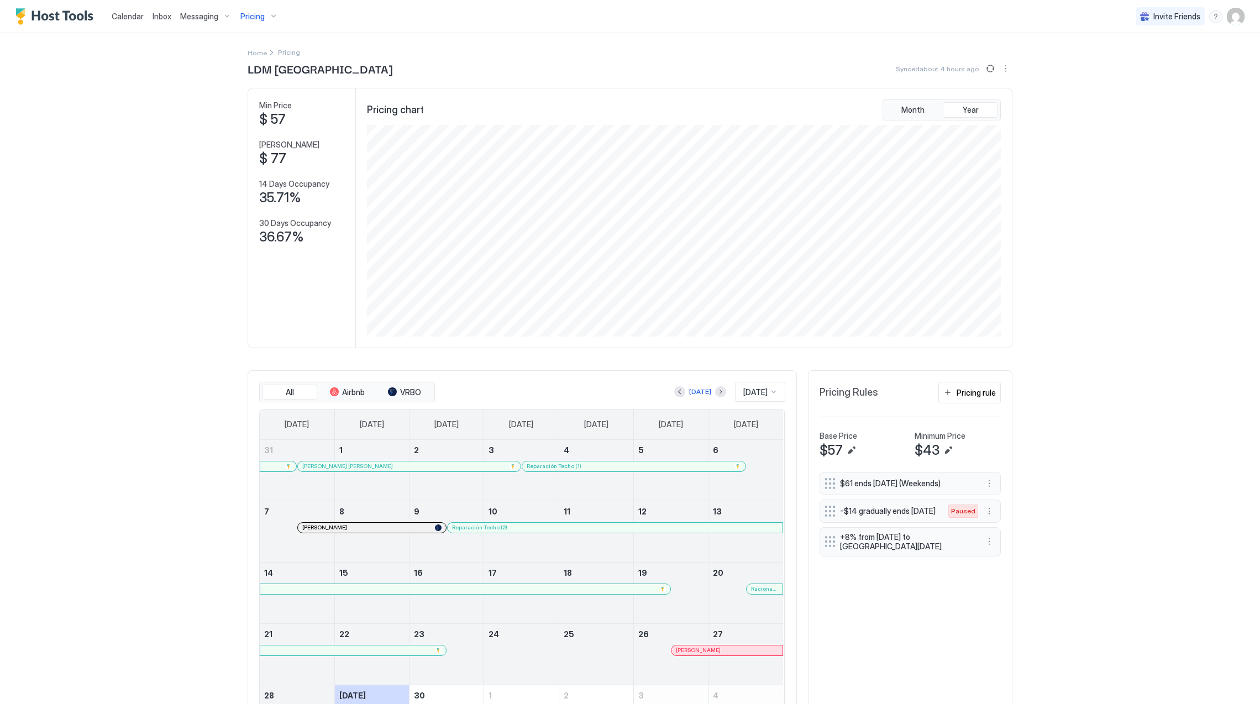
scroll to position [88, 0]
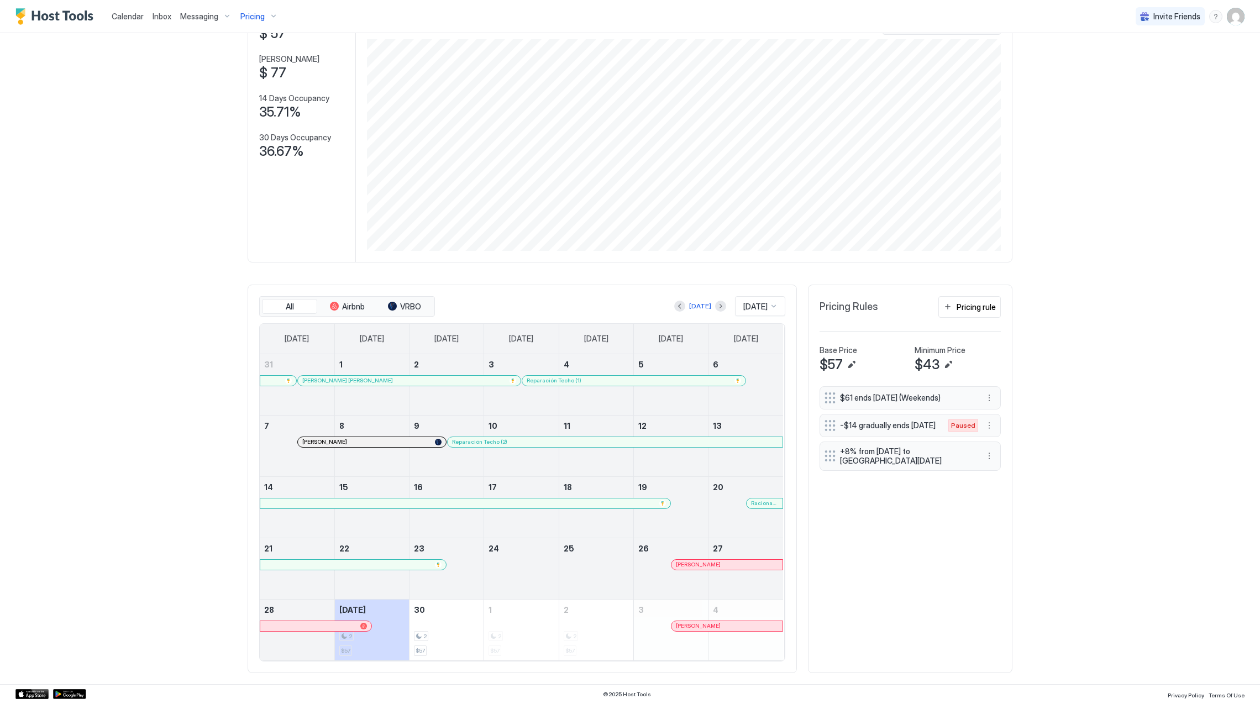
click at [250, 13] on span "Pricing" at bounding box center [252, 17] width 24 height 10
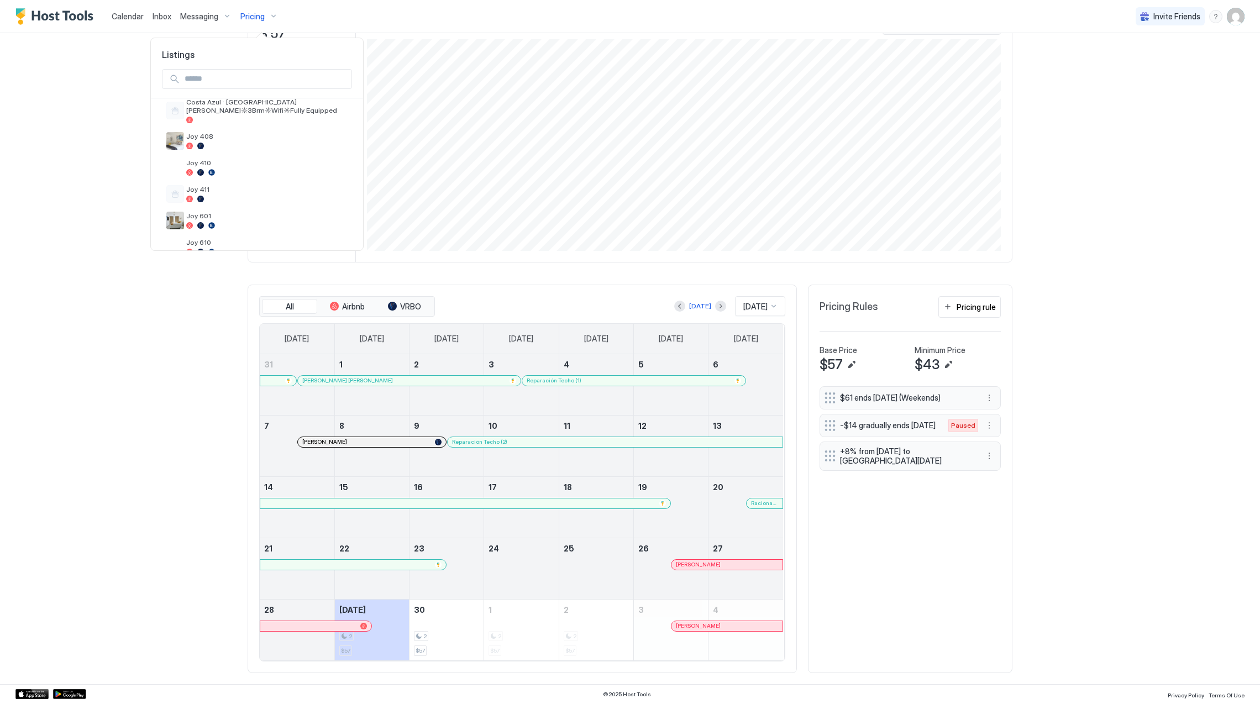
scroll to position [286, 0]
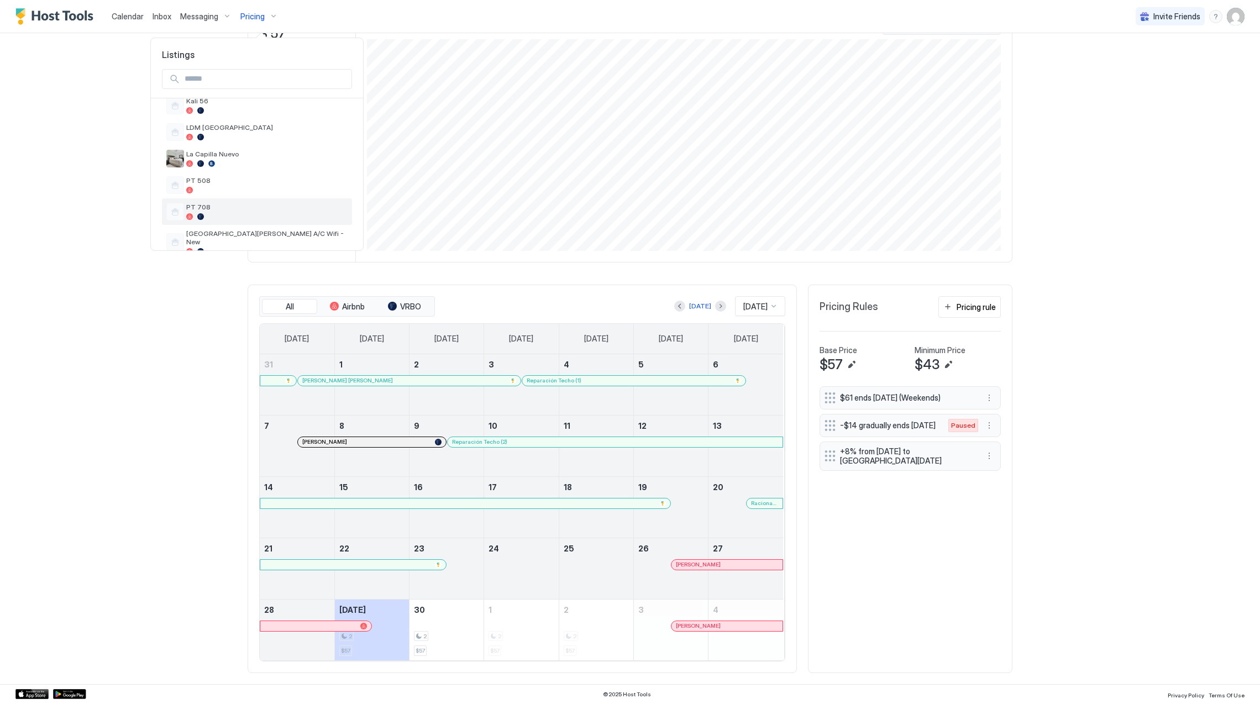
click at [242, 203] on span "PT 708" at bounding box center [266, 207] width 161 height 8
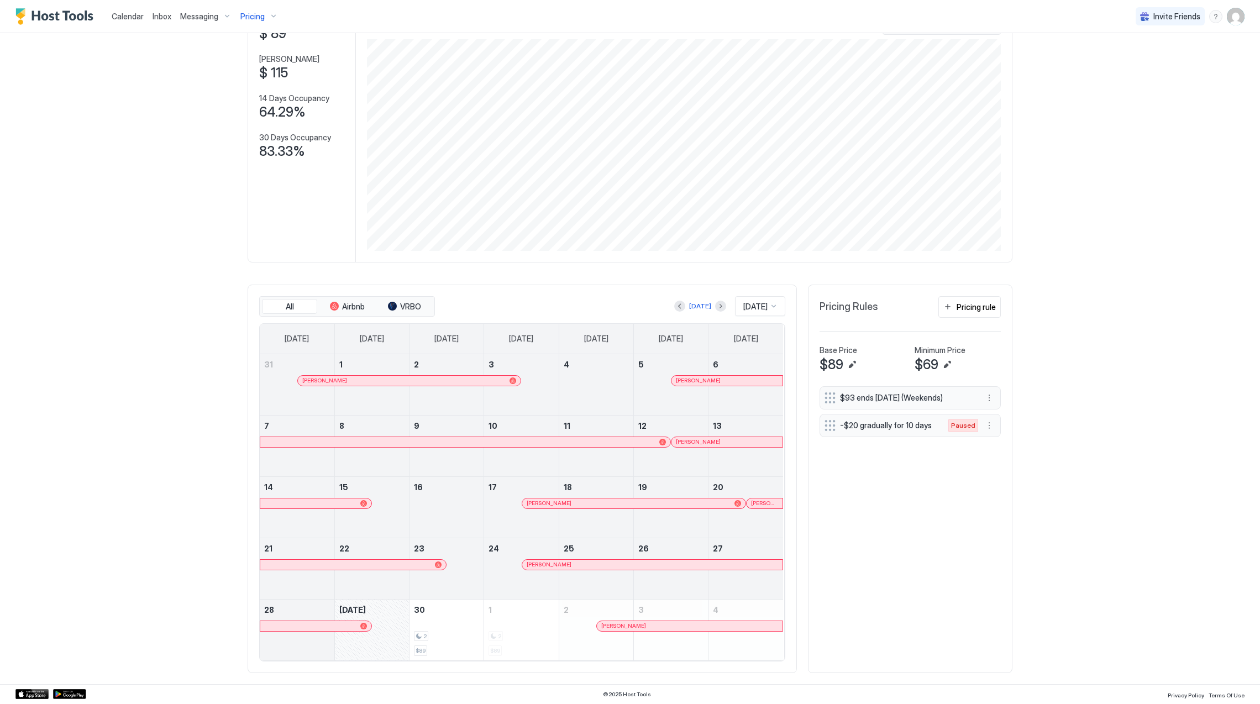
click at [343, 623] on div at bounding box center [316, 626] width 102 height 7
click at [254, 12] on span "Pricing" at bounding box center [252, 17] width 24 height 10
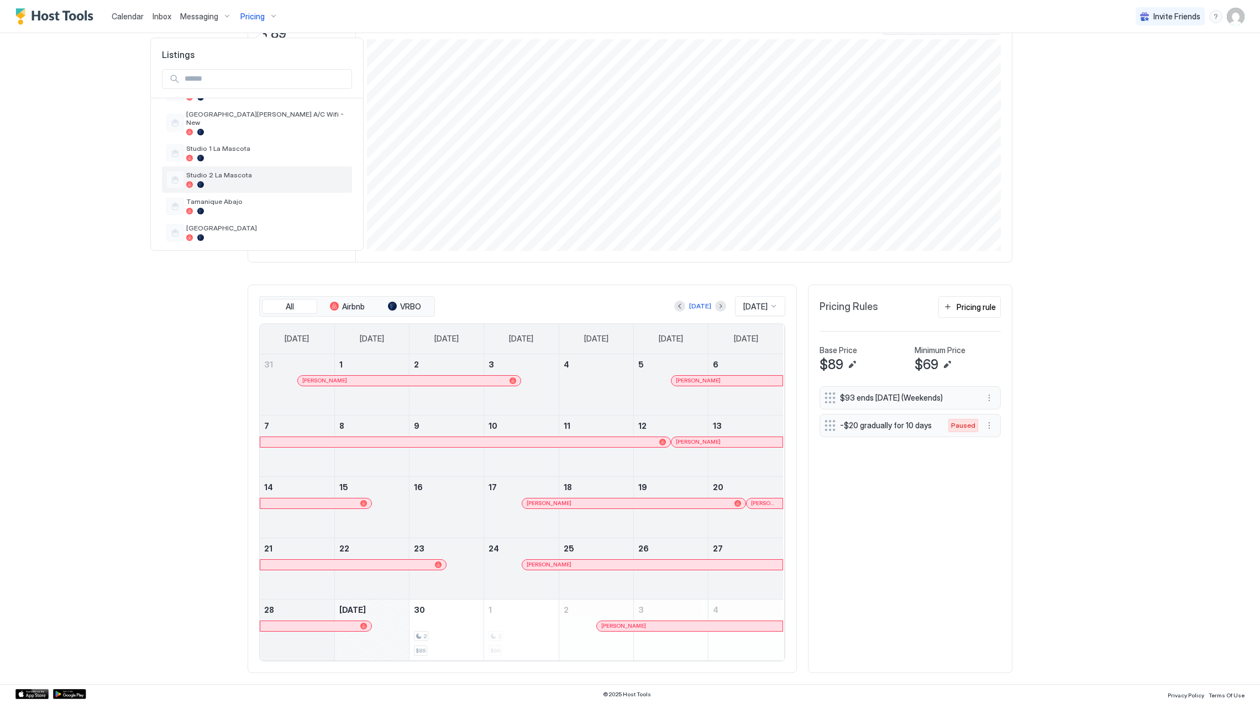
scroll to position [430, 0]
click at [268, 199] on span "[GEOGRAPHIC_DATA]" at bounding box center [266, 203] width 161 height 8
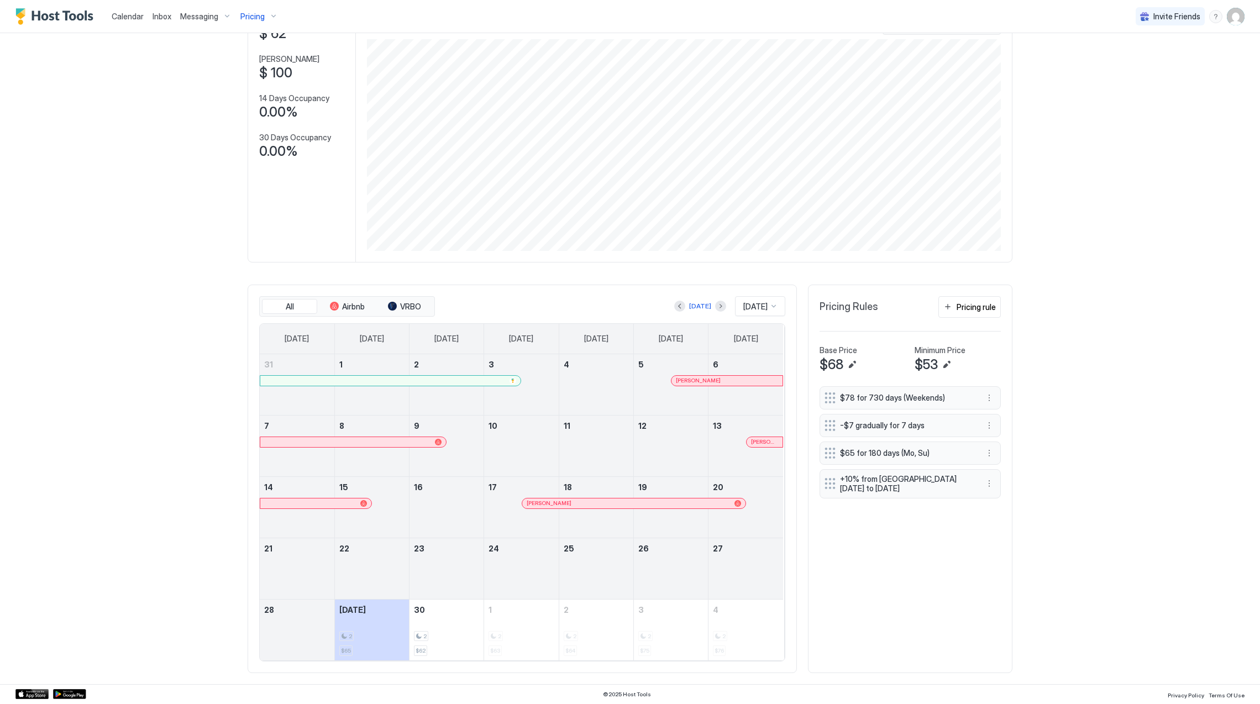
click at [260, 7] on div "Pricing" at bounding box center [259, 16] width 46 height 19
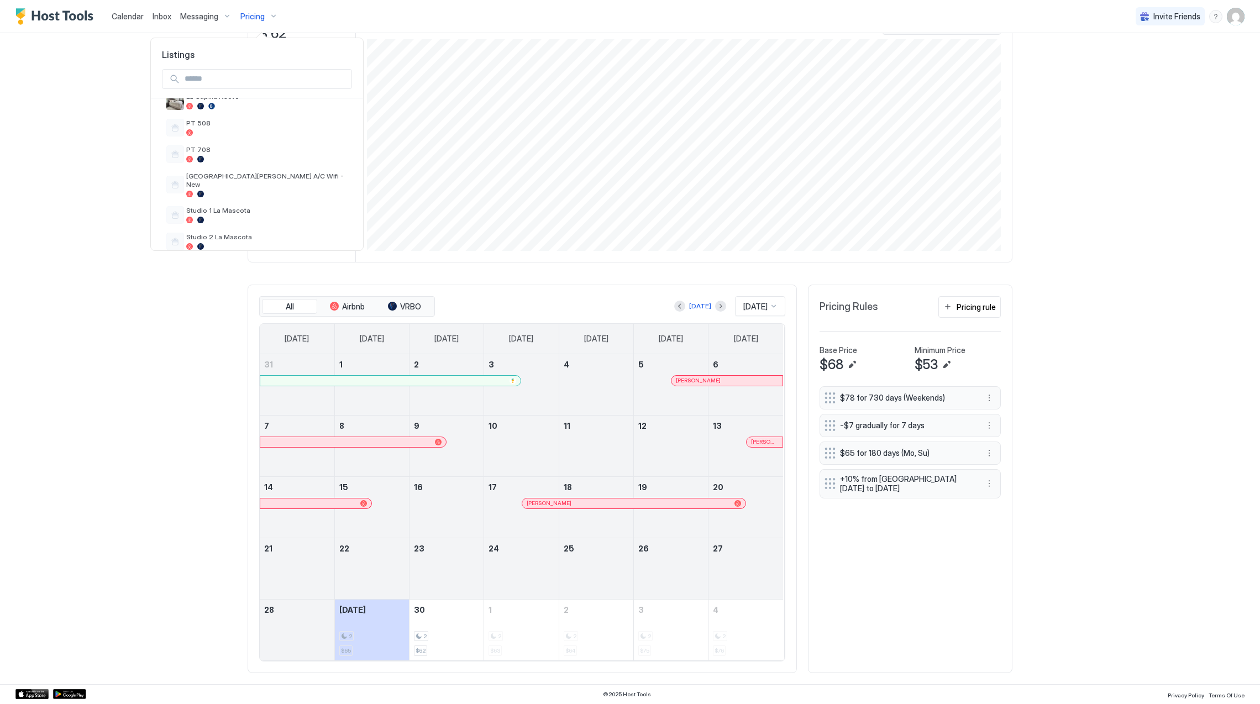
scroll to position [430, 0]
click at [266, 227] on div "Vitttoria" at bounding box center [266, 234] width 161 height 17
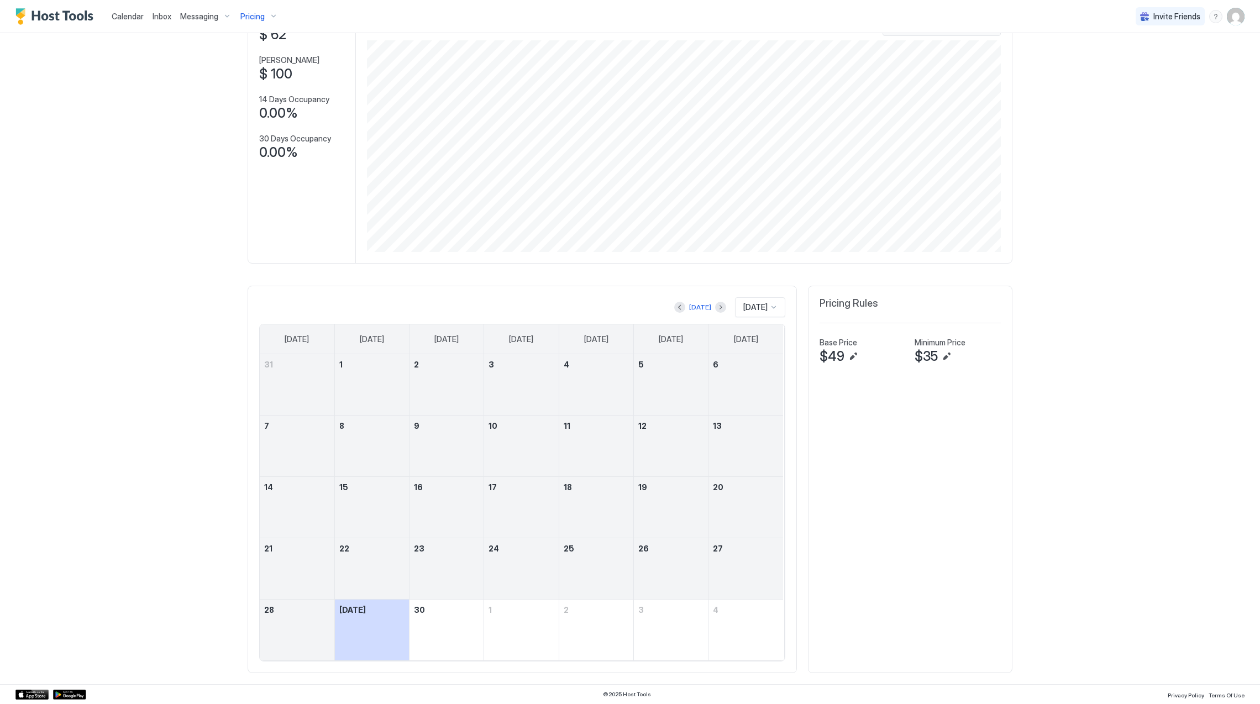
scroll to position [87, 0]
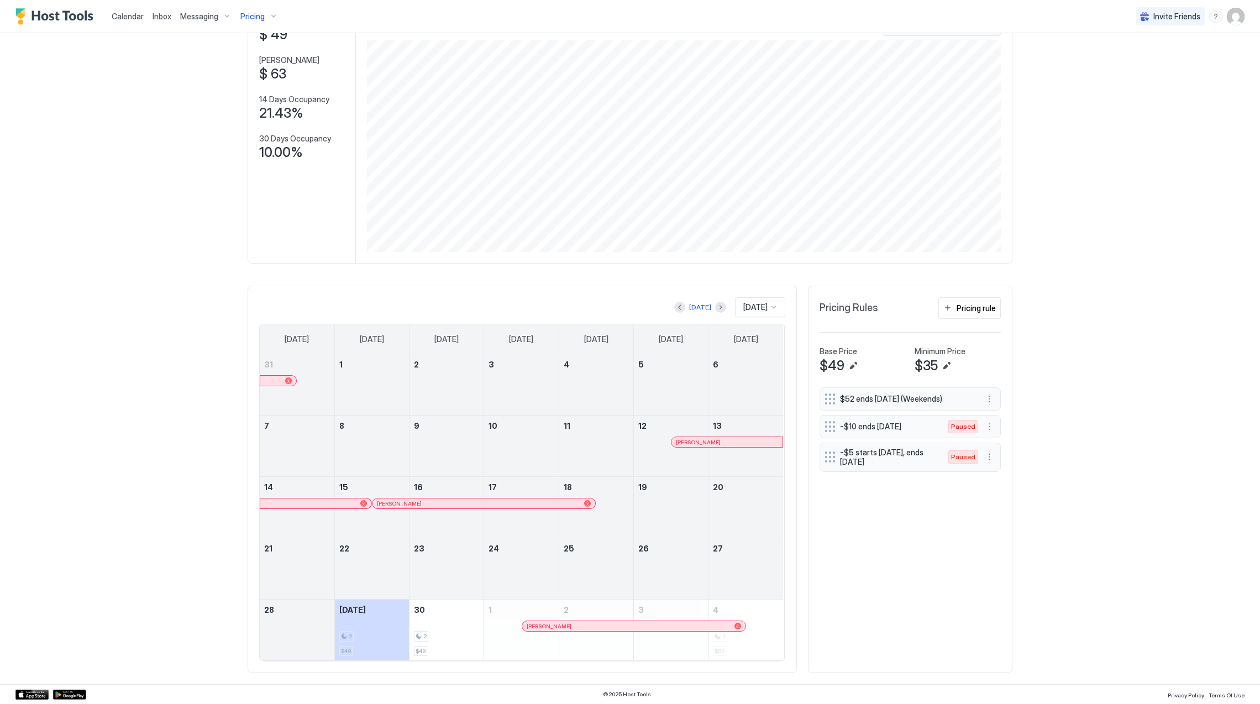
click at [252, 12] on span "Pricing" at bounding box center [252, 17] width 24 height 10
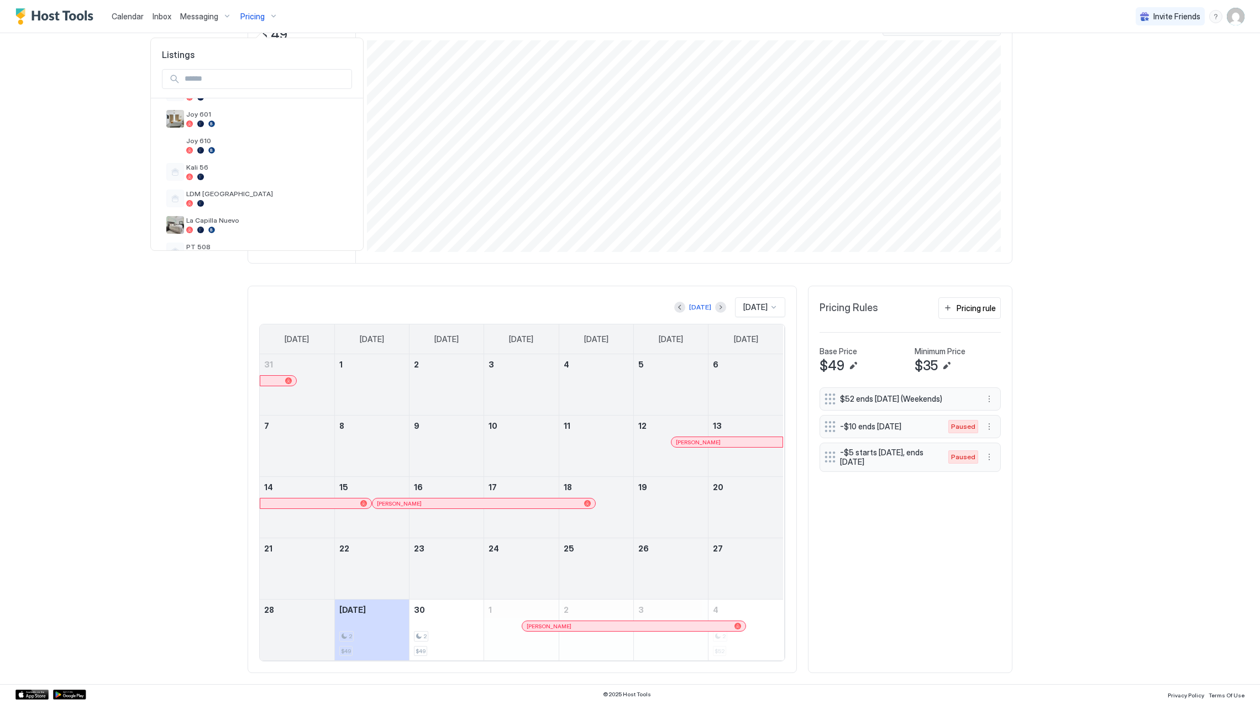
scroll to position [212, 0]
click at [259, 156] on div at bounding box center [266, 157] width 161 height 7
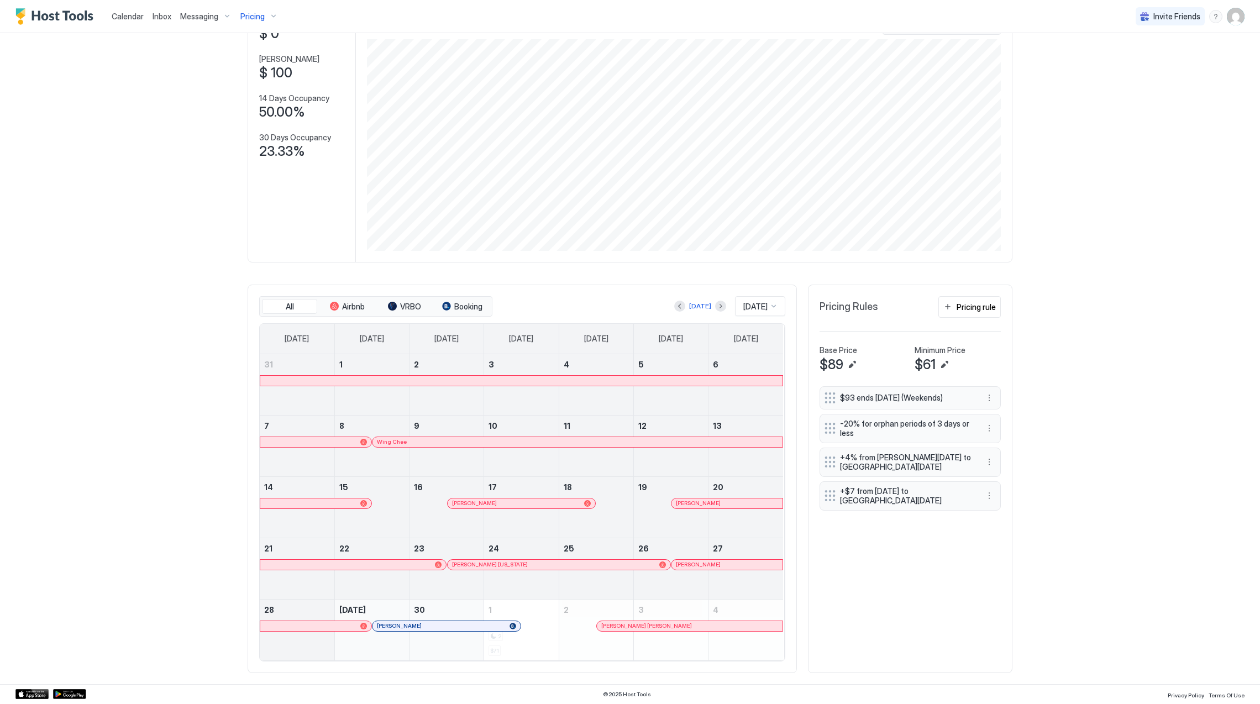
scroll to position [88, 0]
click at [78, 29] on div "Calendar Inbox Messaging Pricing" at bounding box center [148, 16] width 267 height 33
click at [74, 21] on img "Host Tools Logo" at bounding box center [56, 16] width 83 height 17
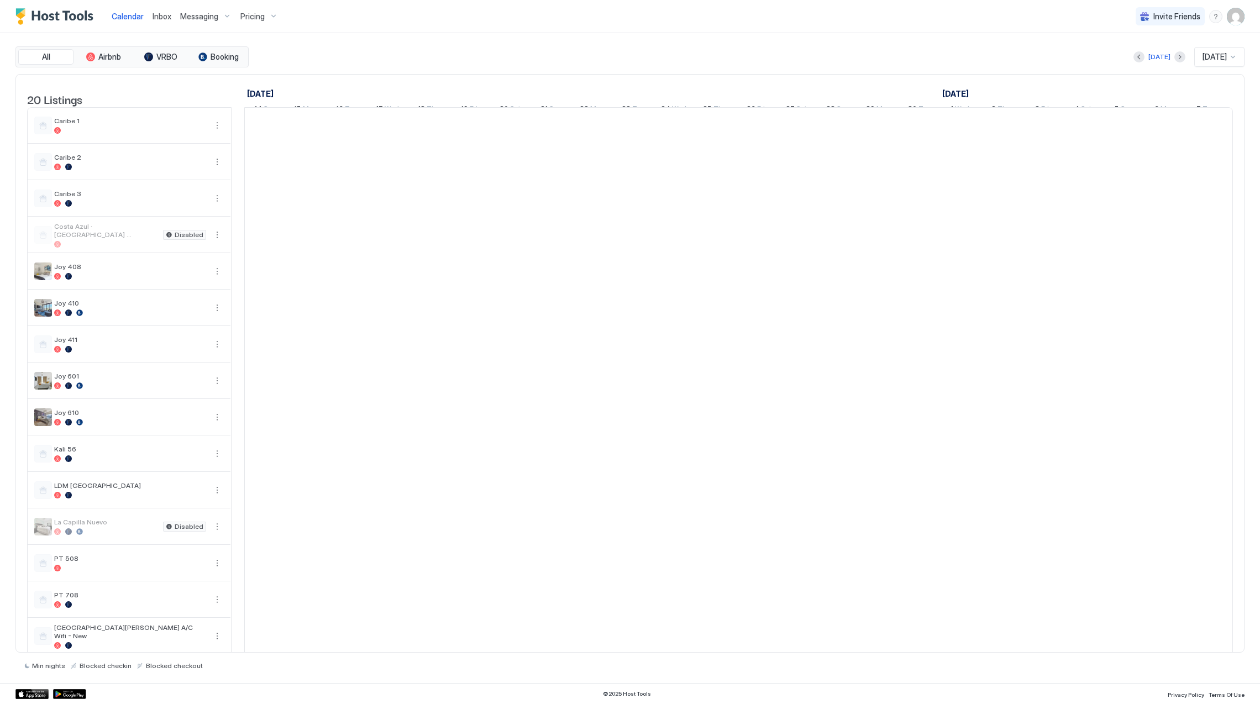
scroll to position [0, 614]
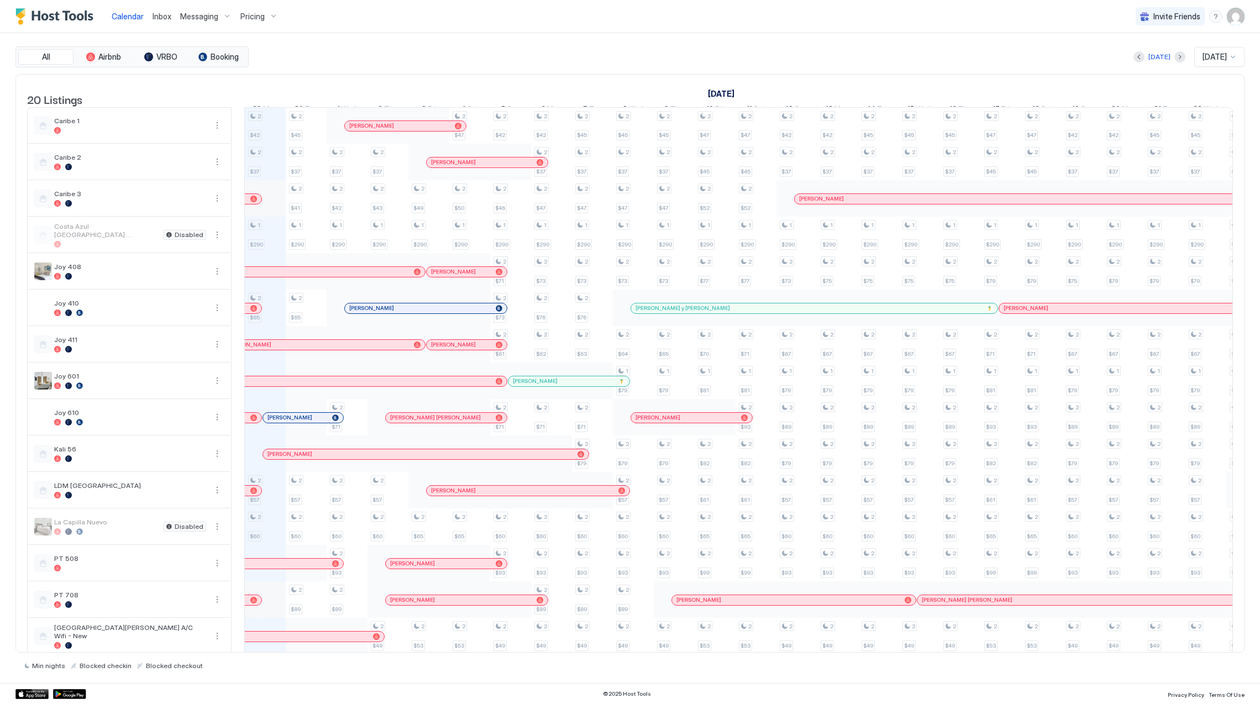
click at [371, 313] on div at bounding box center [367, 308] width 9 height 9
click at [253, 16] on span "Pricing" at bounding box center [252, 17] width 24 height 10
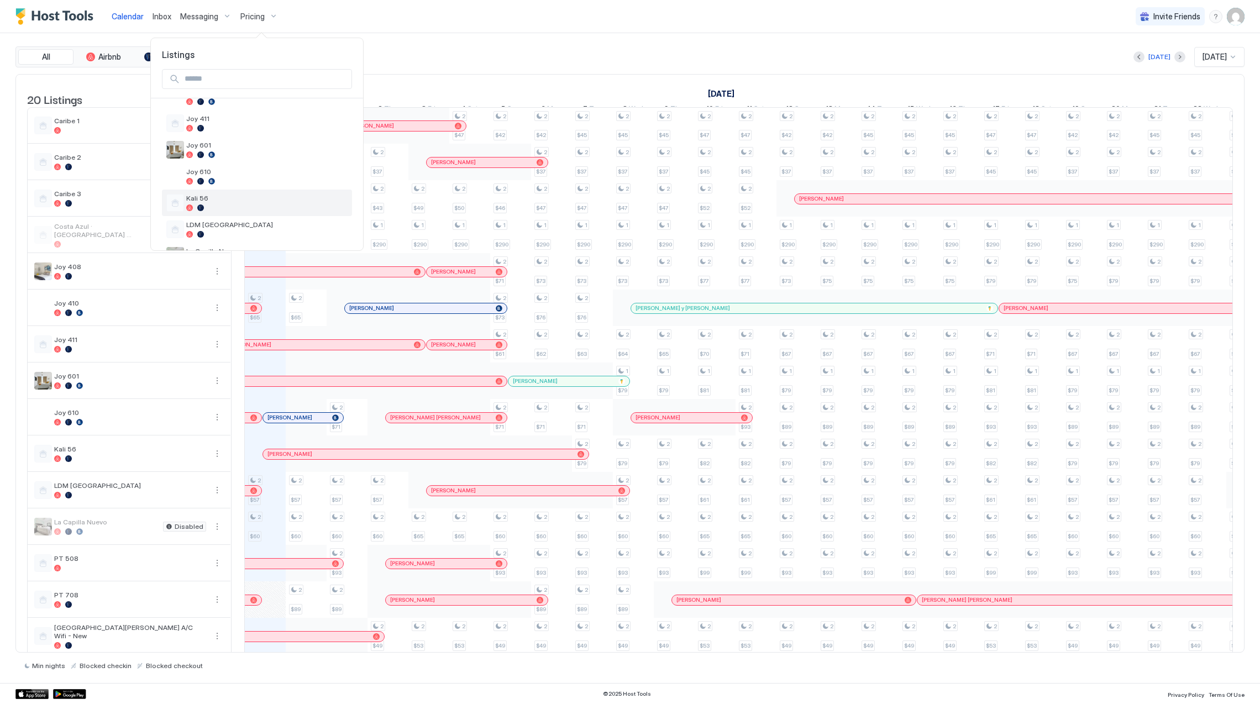
scroll to position [212, 0]
click at [262, 147] on span "Joy 610" at bounding box center [266, 148] width 161 height 8
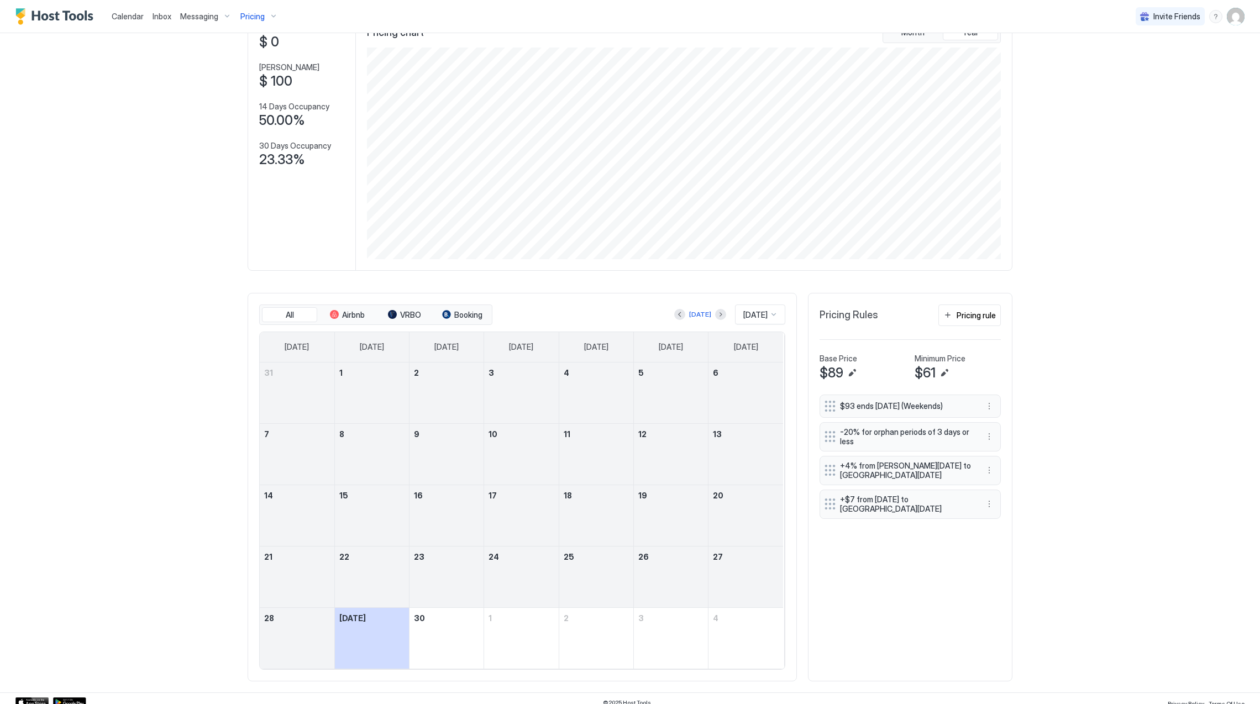
scroll to position [88, 0]
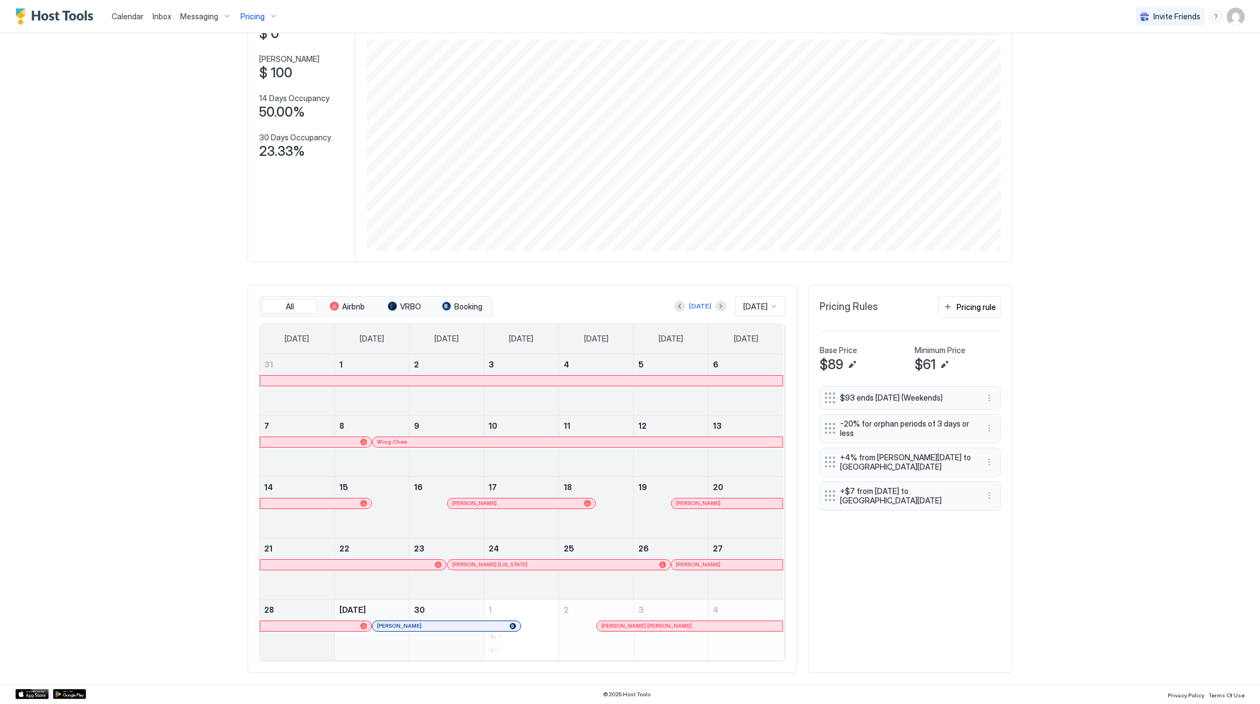
click at [494, 504] on div at bounding box center [498, 503] width 9 height 9
click at [685, 510] on div "[PERSON_NAME]" at bounding box center [671, 514] width 74 height 32
click at [686, 507] on div "[PERSON_NAME]" at bounding box center [727, 504] width 111 height 10
click at [510, 567] on div at bounding box center [514, 565] width 9 height 9
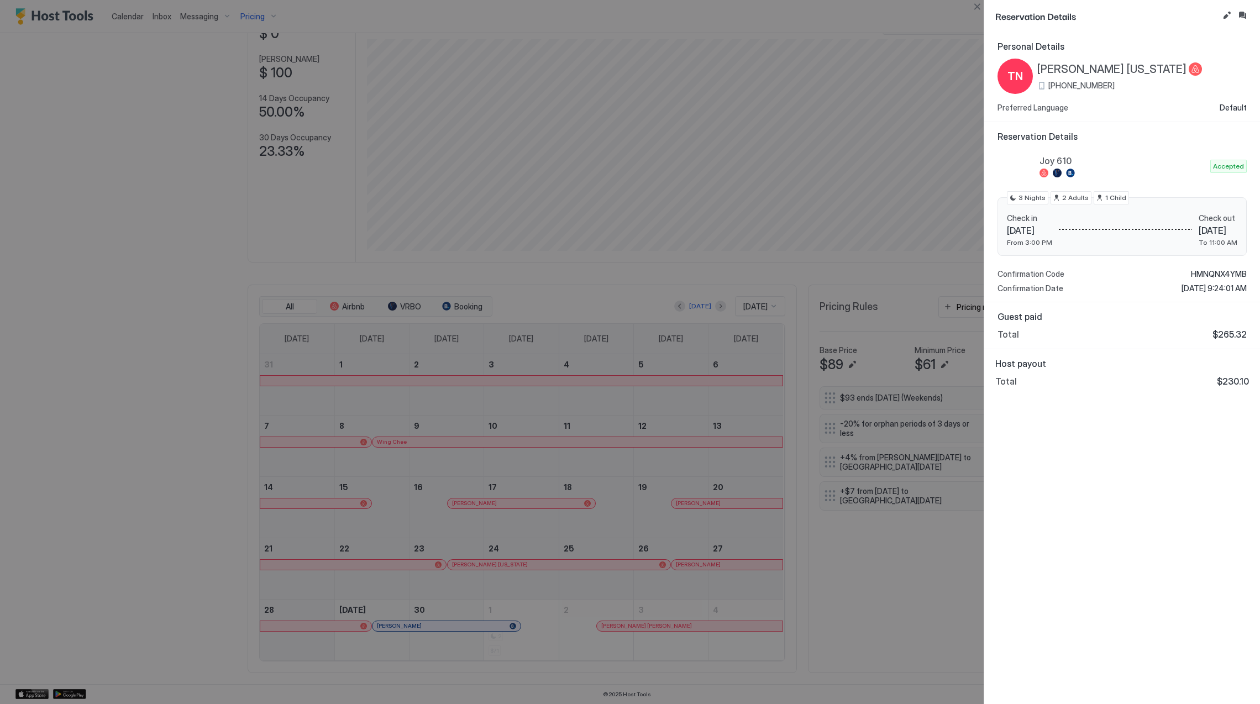
click at [1079, 76] on div "Teresa New York +1 (212) 203-2668" at bounding box center [1120, 76] width 165 height 28
click at [1076, 71] on span "[PERSON_NAME] [US_STATE]" at bounding box center [1112, 69] width 149 height 14
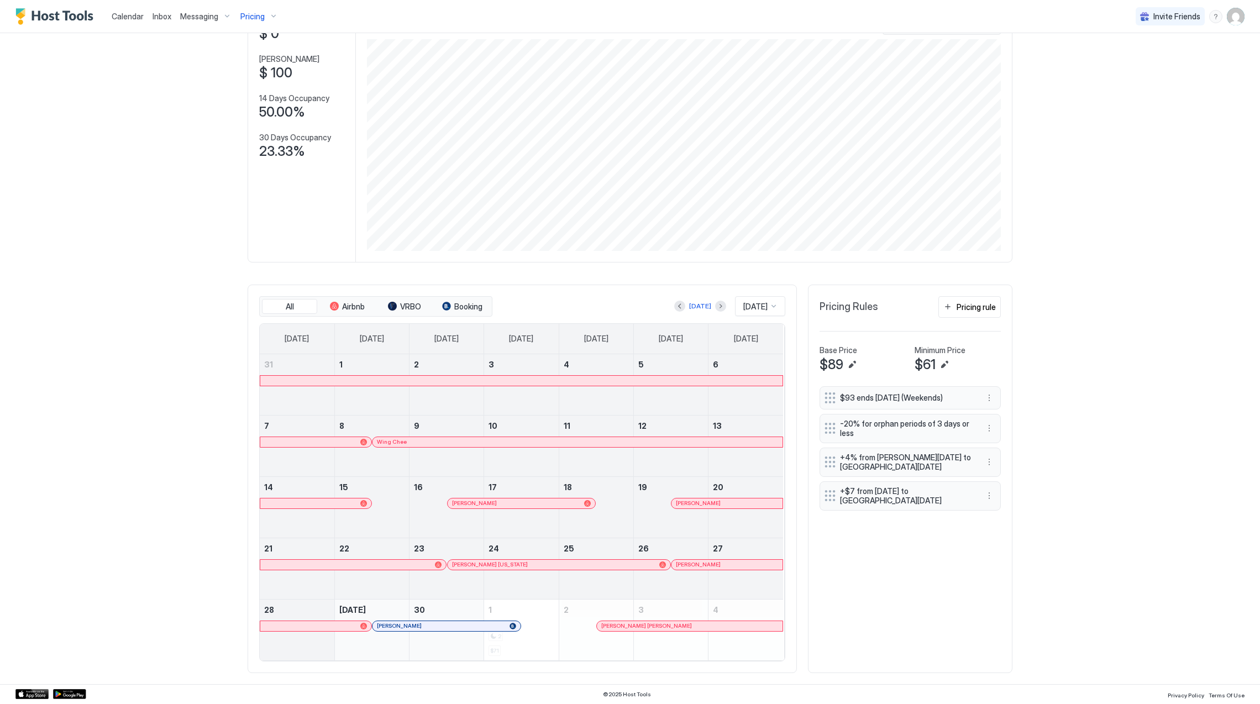
click at [697, 563] on div at bounding box center [701, 565] width 9 height 9
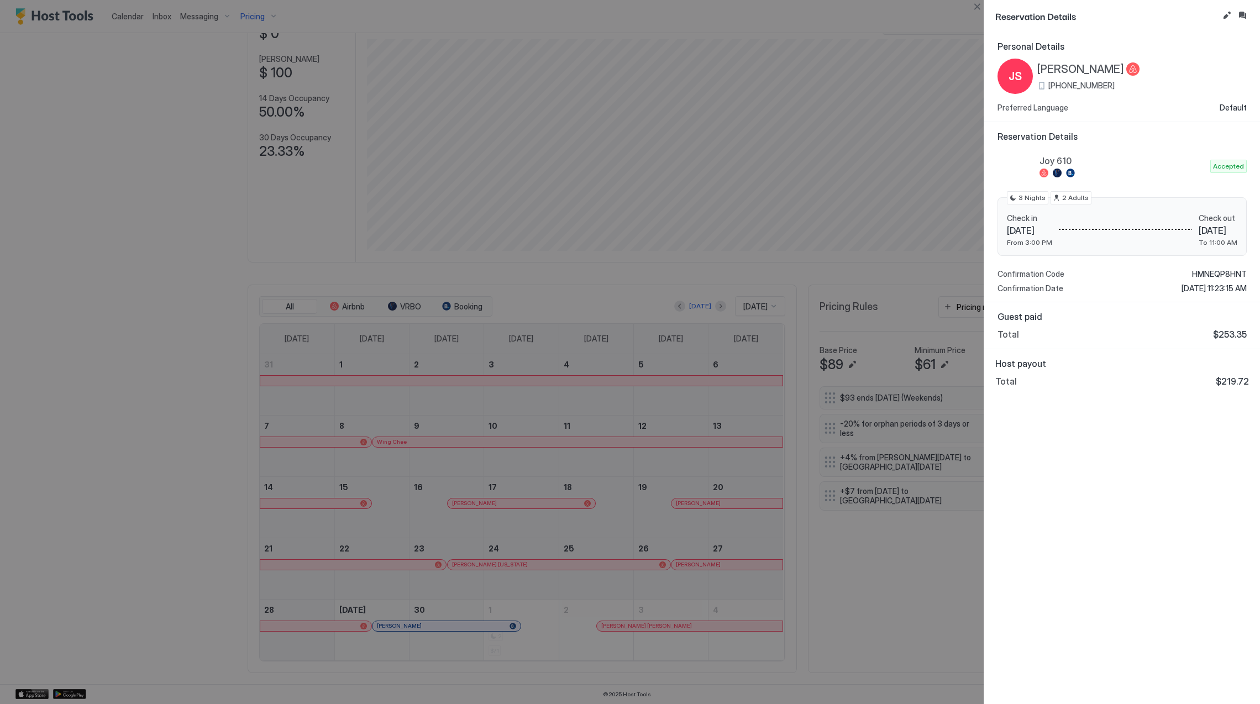
click at [1086, 62] on span "[PERSON_NAME]" at bounding box center [1081, 69] width 87 height 14
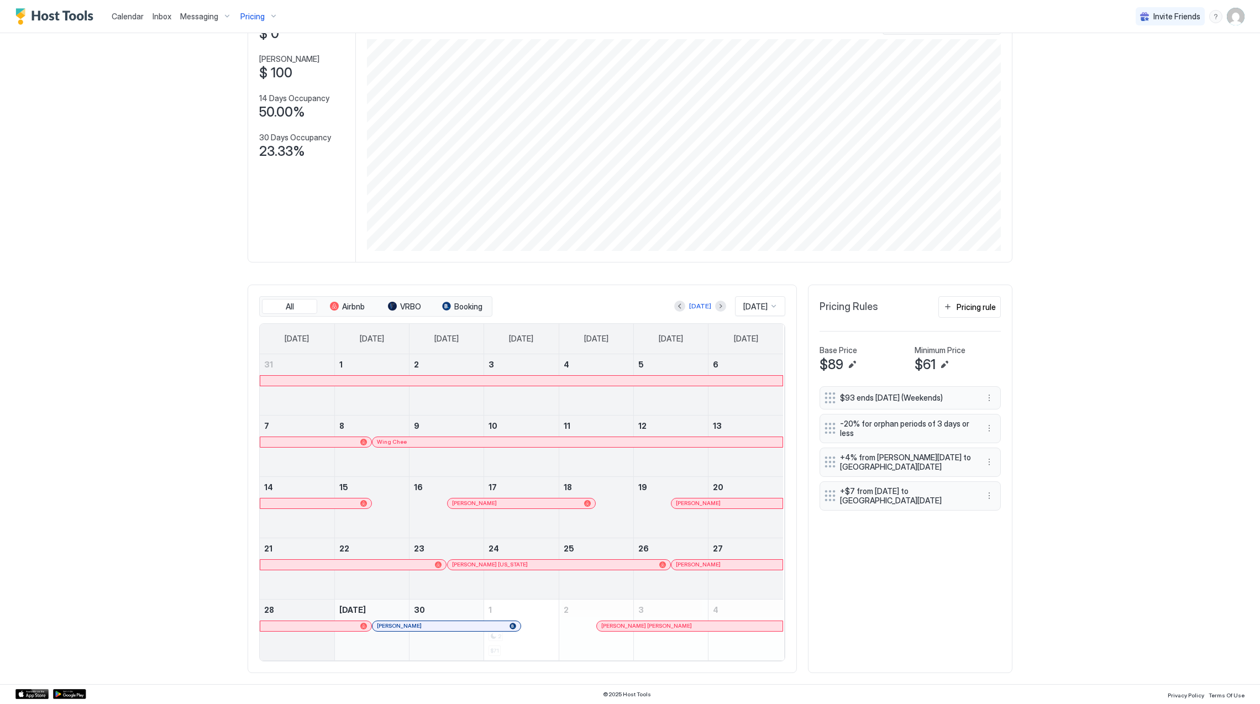
click at [460, 626] on div at bounding box center [464, 626] width 9 height 9
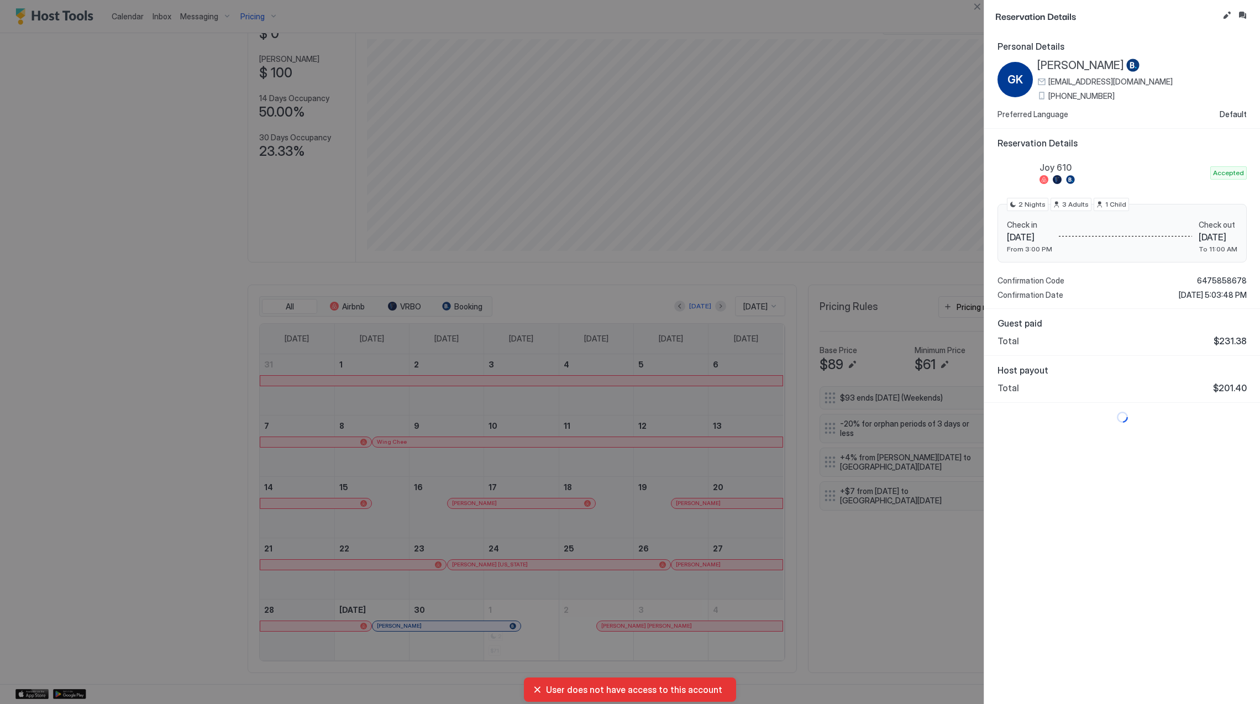
click at [1082, 62] on span "[PERSON_NAME]" at bounding box center [1081, 66] width 87 height 14
click at [423, 652] on div at bounding box center [630, 352] width 1260 height 704
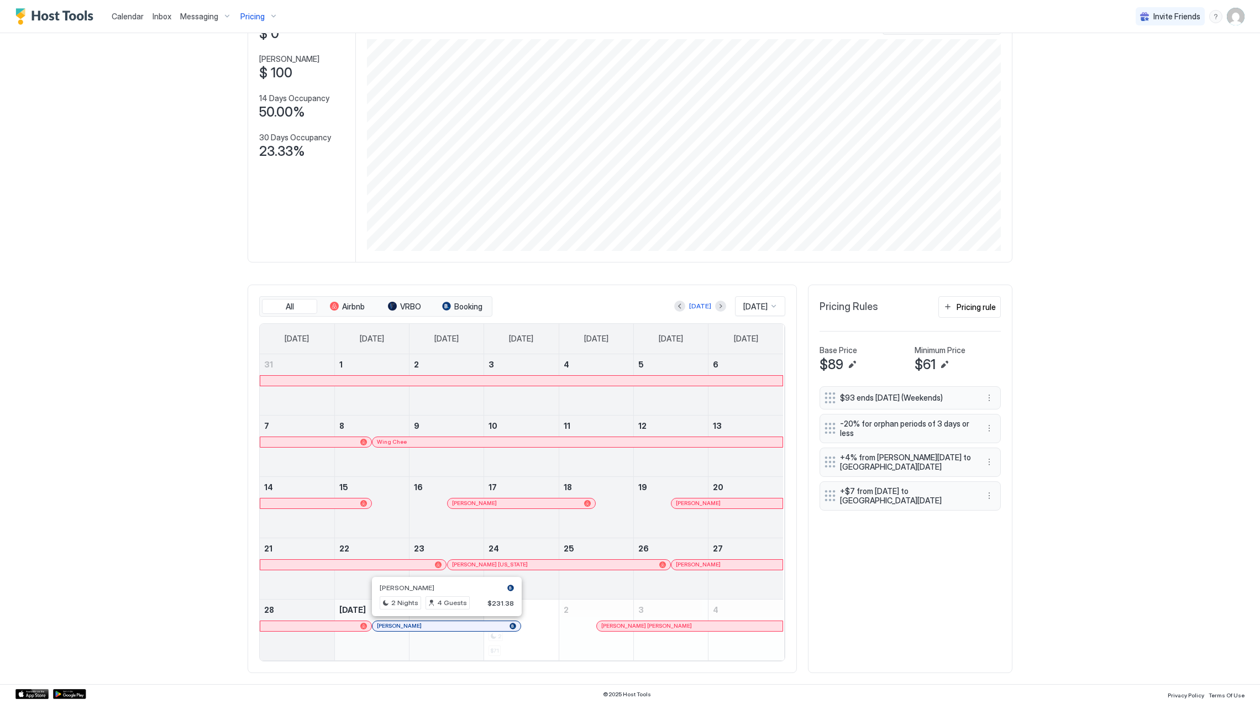
click at [444, 624] on div at bounding box center [448, 626] width 9 height 9
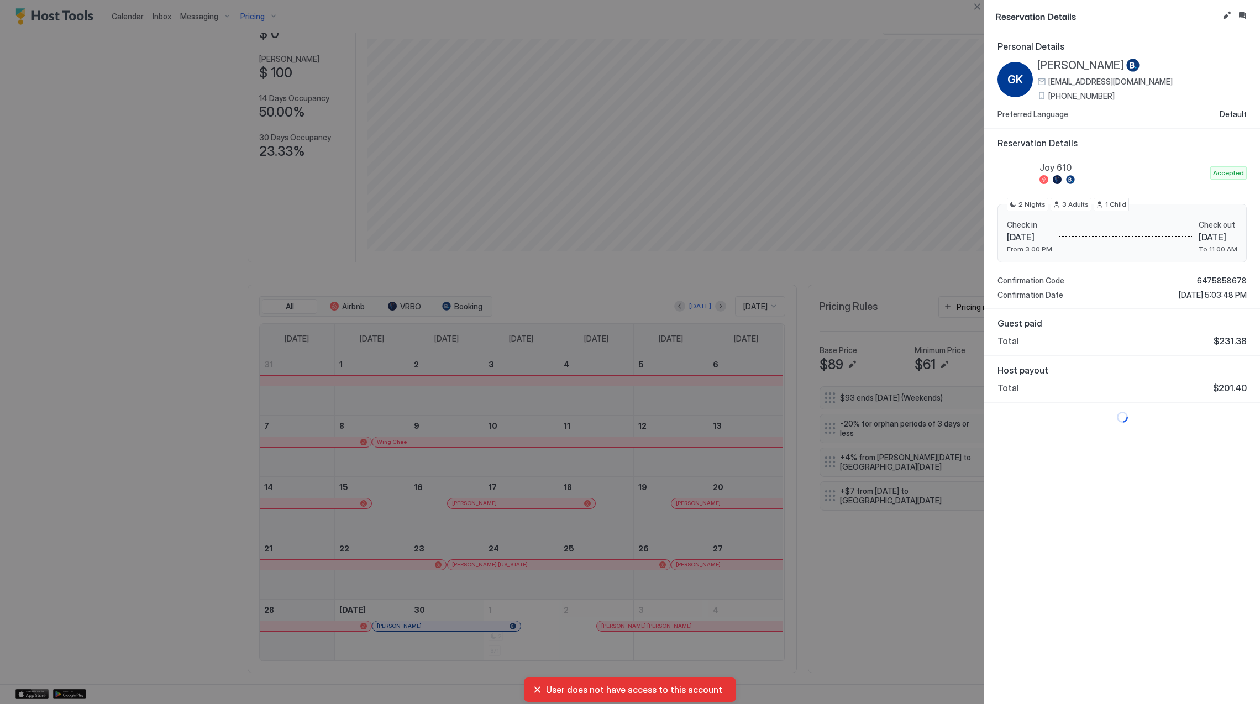
click at [1102, 65] on span "[PERSON_NAME]" at bounding box center [1081, 66] width 87 height 14
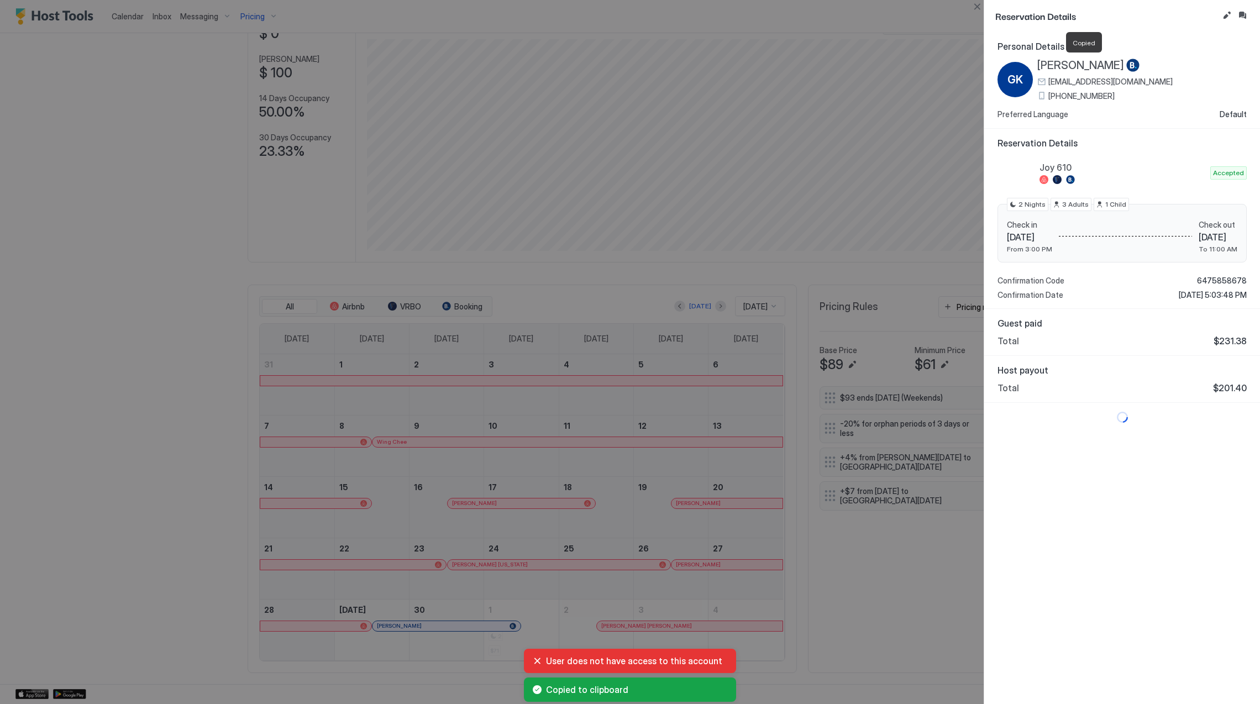
click at [1102, 64] on span "[PERSON_NAME]" at bounding box center [1081, 66] width 87 height 14
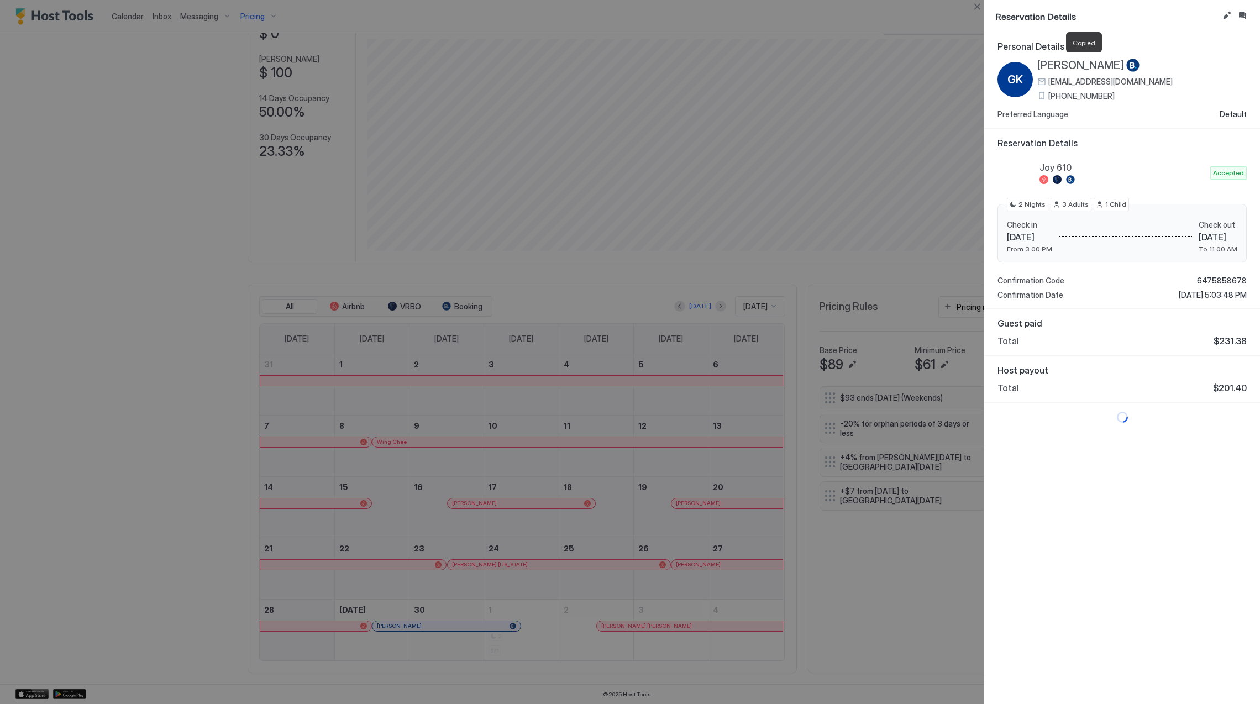
click at [1088, 65] on span "[PERSON_NAME]" at bounding box center [1081, 66] width 87 height 14
click at [640, 485] on div at bounding box center [630, 352] width 1260 height 704
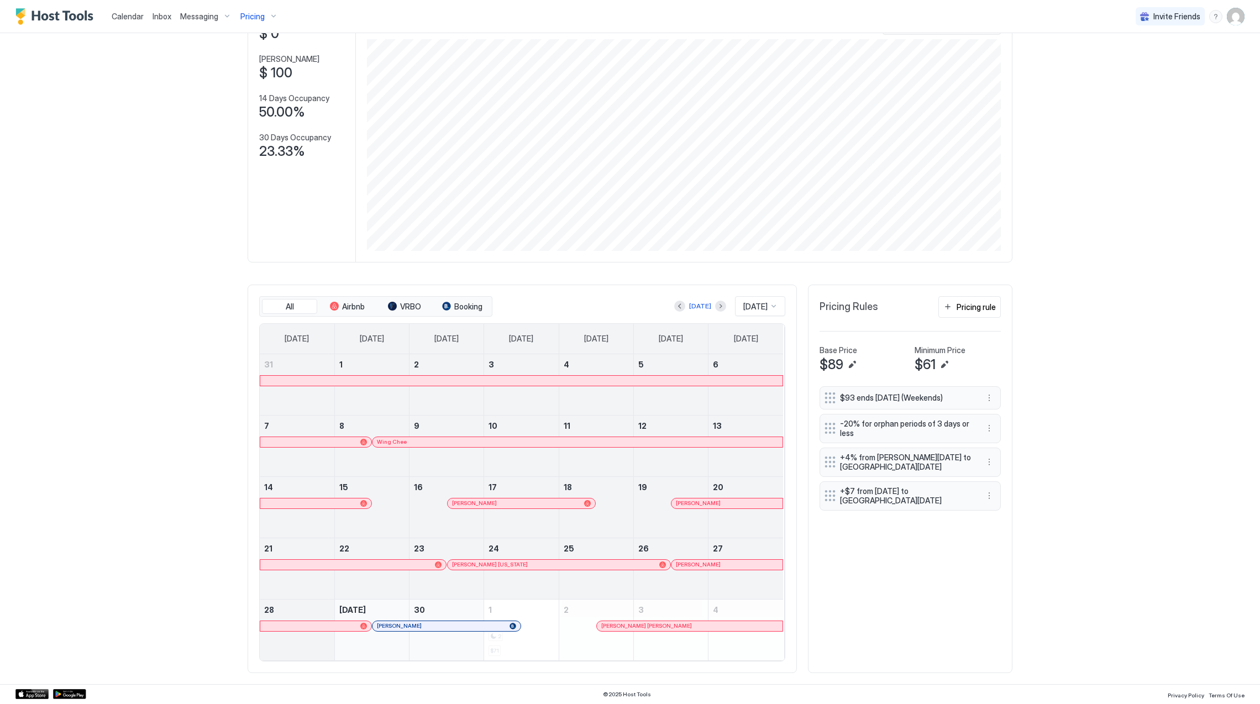
click at [518, 506] on div at bounding box center [522, 503] width 9 height 9
click at [499, 505] on div at bounding box center [503, 503] width 9 height 9
click at [709, 502] on div at bounding box center [713, 503] width 9 height 9
click at [479, 568] on div at bounding box center [483, 565] width 9 height 9
